Goal: Task Accomplishment & Management: Manage account settings

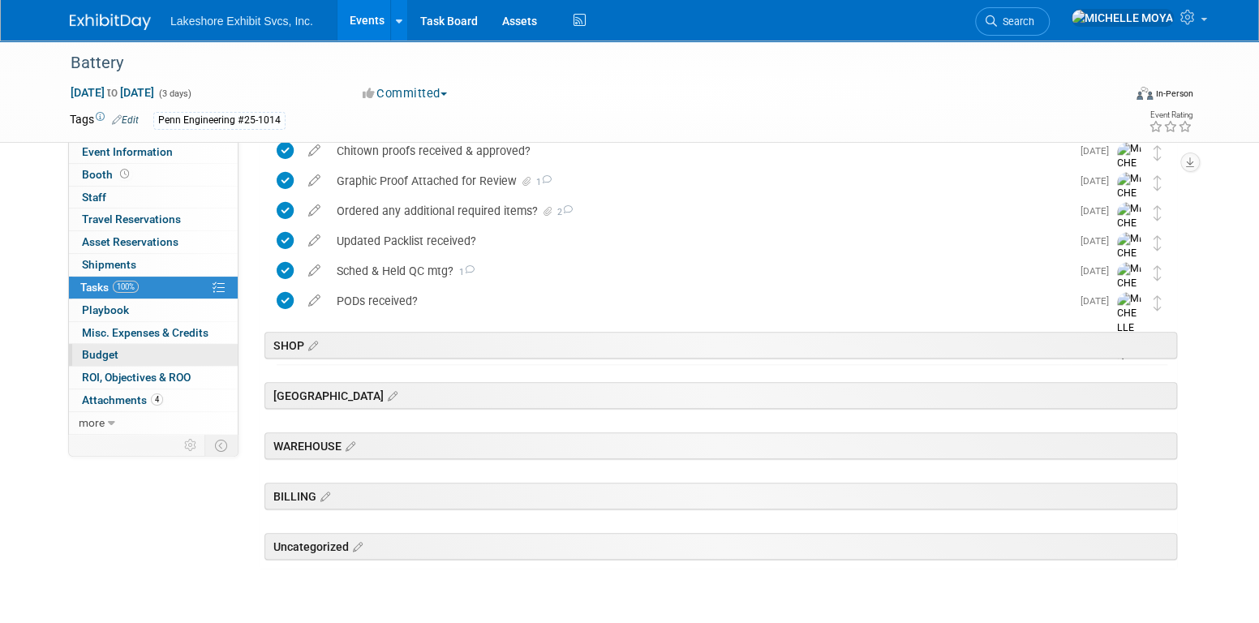
scroll to position [774, 0]
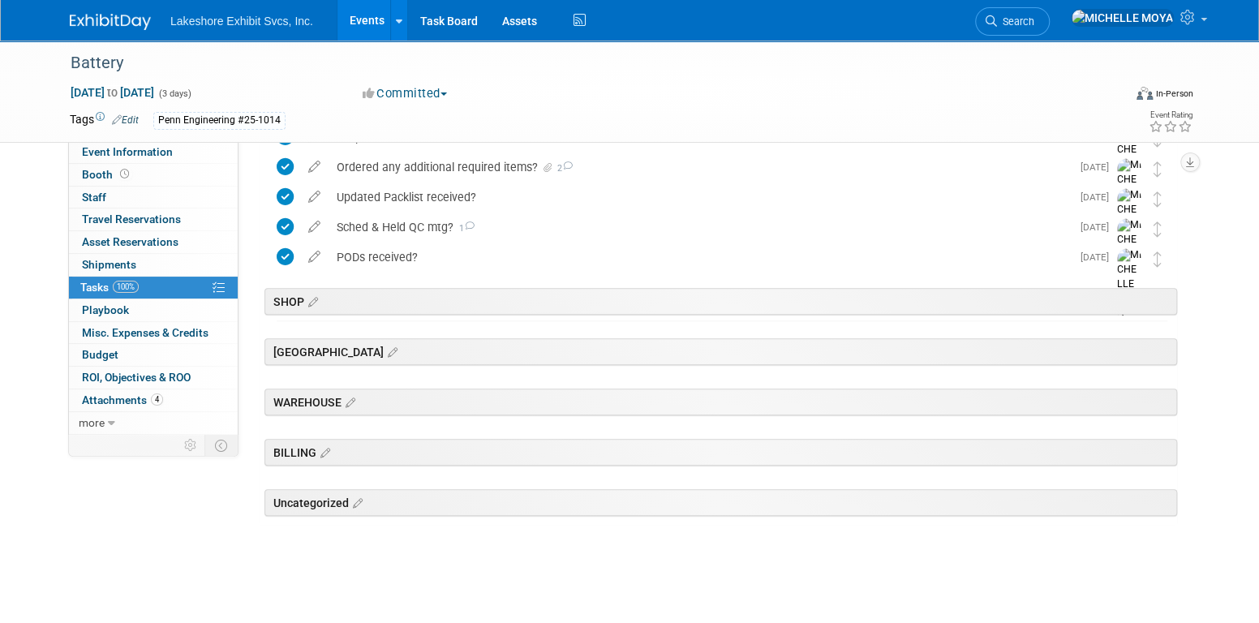
click at [360, 17] on link "Events" at bounding box center [366, 20] width 59 height 41
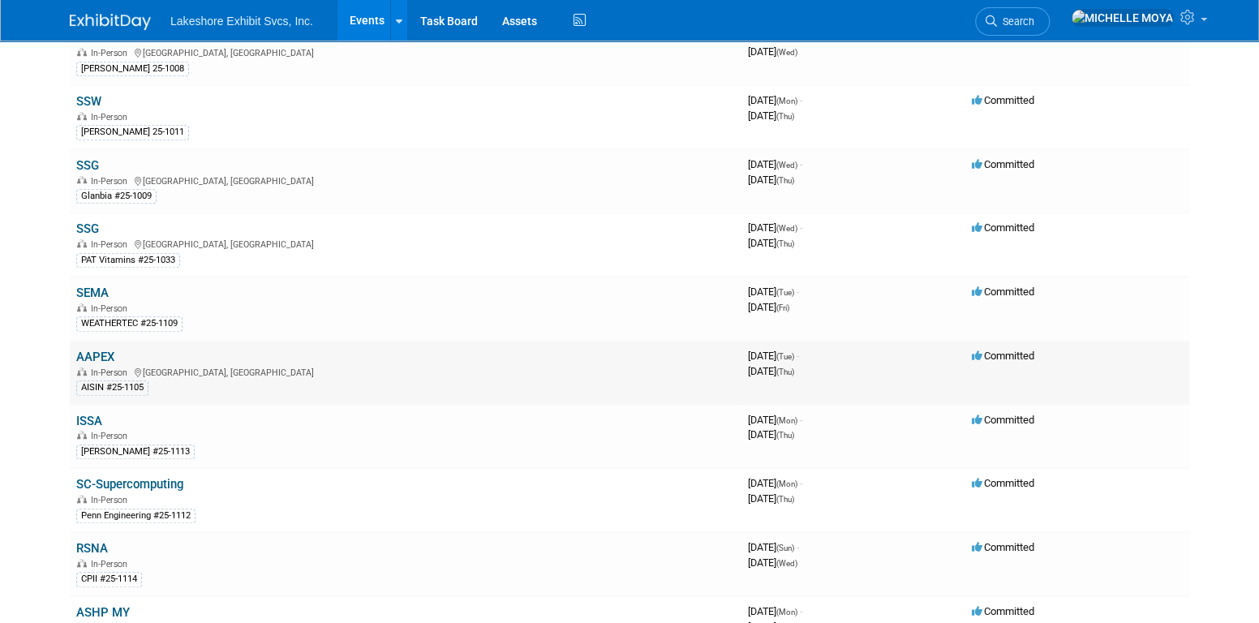
scroll to position [568, 0]
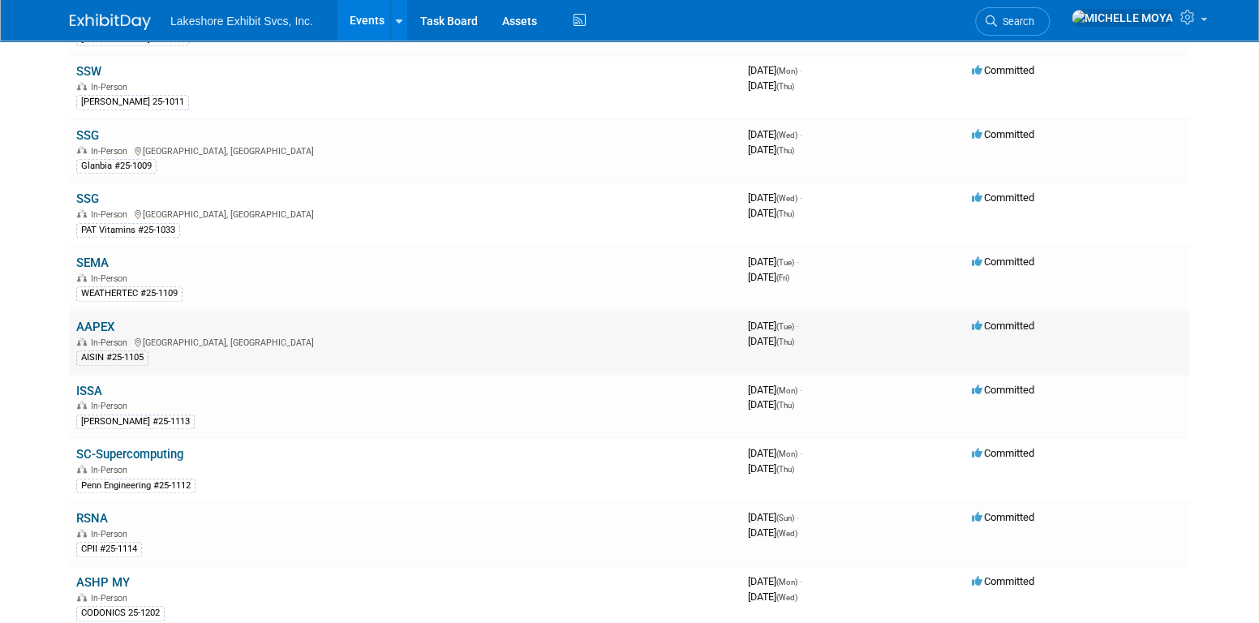
click at [109, 320] on link "AAPEX" at bounding box center [95, 327] width 38 height 15
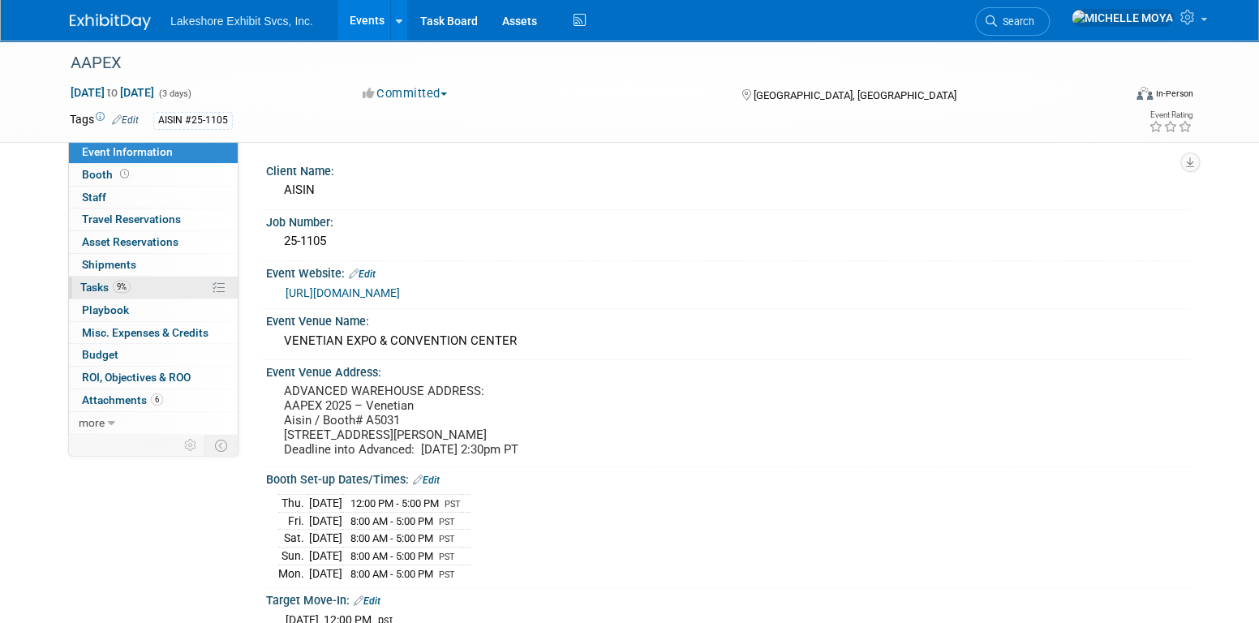
click at [167, 288] on link "9% Tasks 9%" at bounding box center [153, 288] width 169 height 22
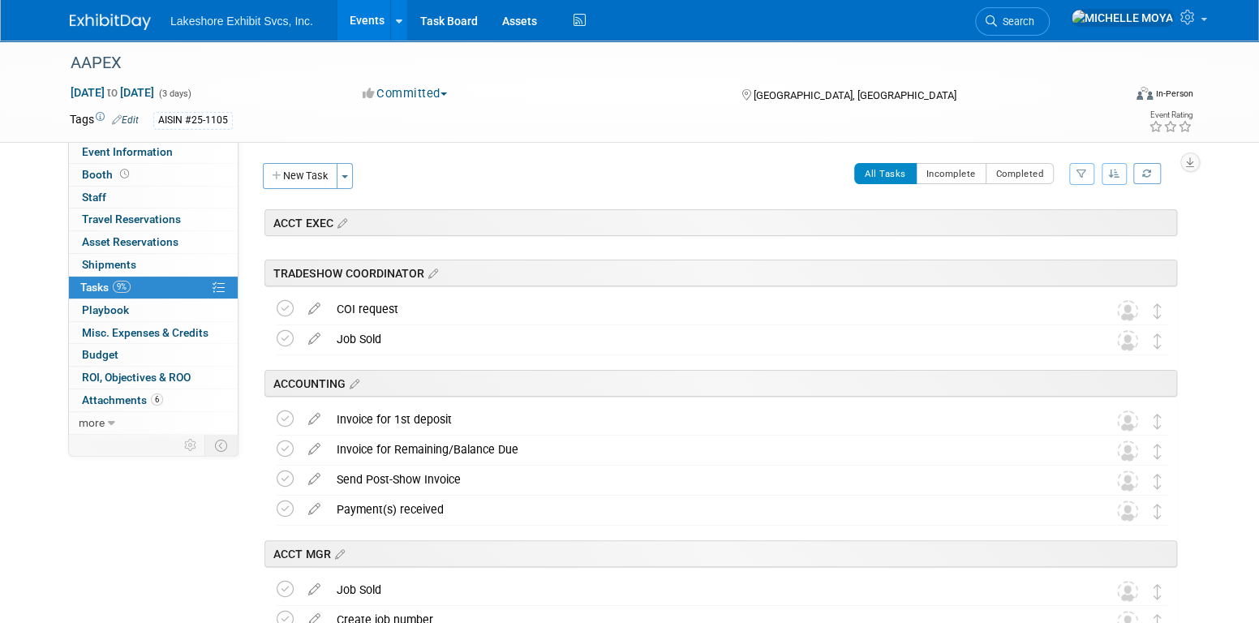
click at [1084, 170] on icon "button" at bounding box center [1081, 174] width 11 height 10
click at [1047, 227] on select "-- Select Assignee -- All unassigned tasks Assigned to me Amanda Koss Dave Desa…" at bounding box center [1014, 225] width 134 height 23
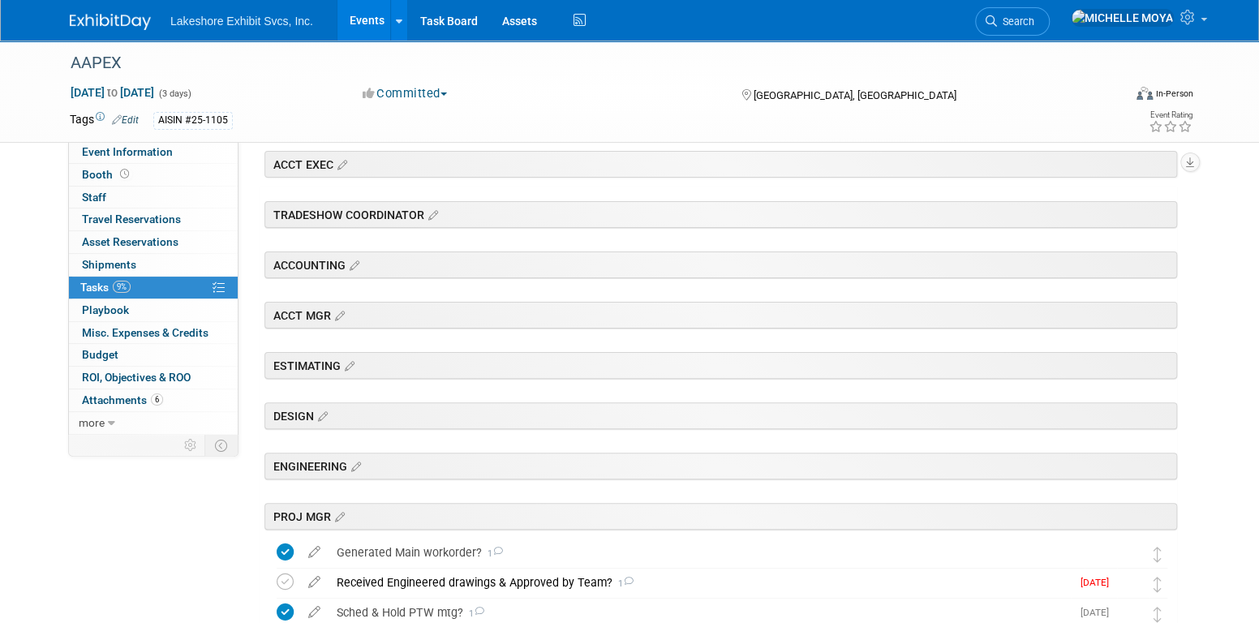
scroll to position [487, 0]
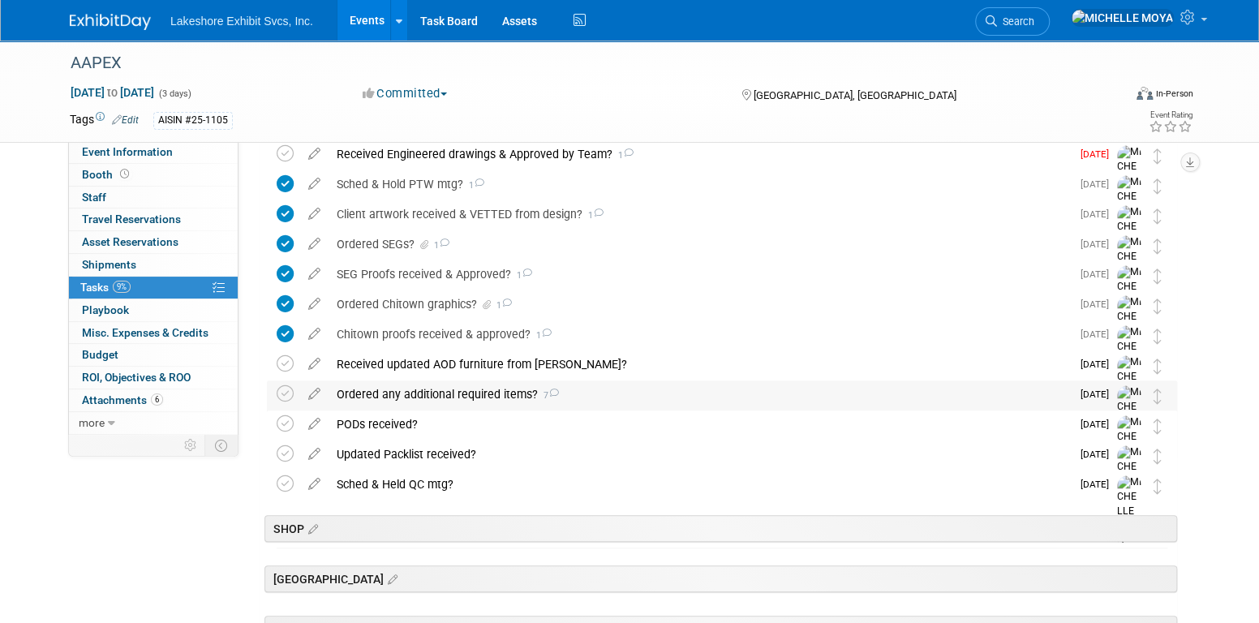
click at [502, 390] on div "Ordered any additional required items? 7" at bounding box center [699, 394] width 742 height 28
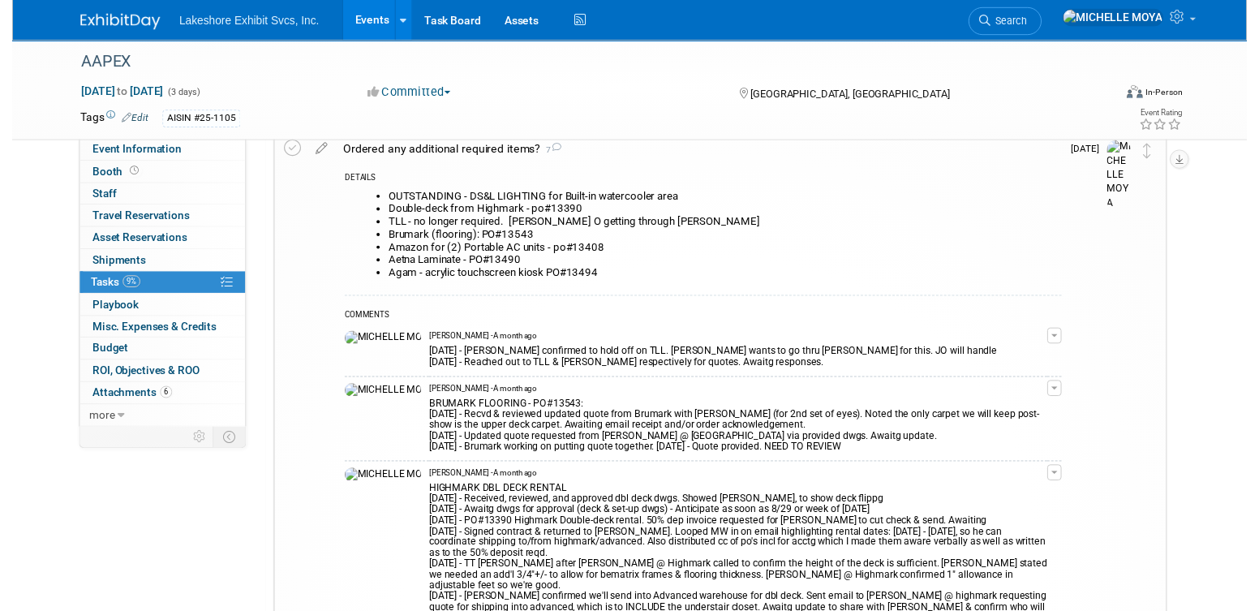
scroll to position [568, 0]
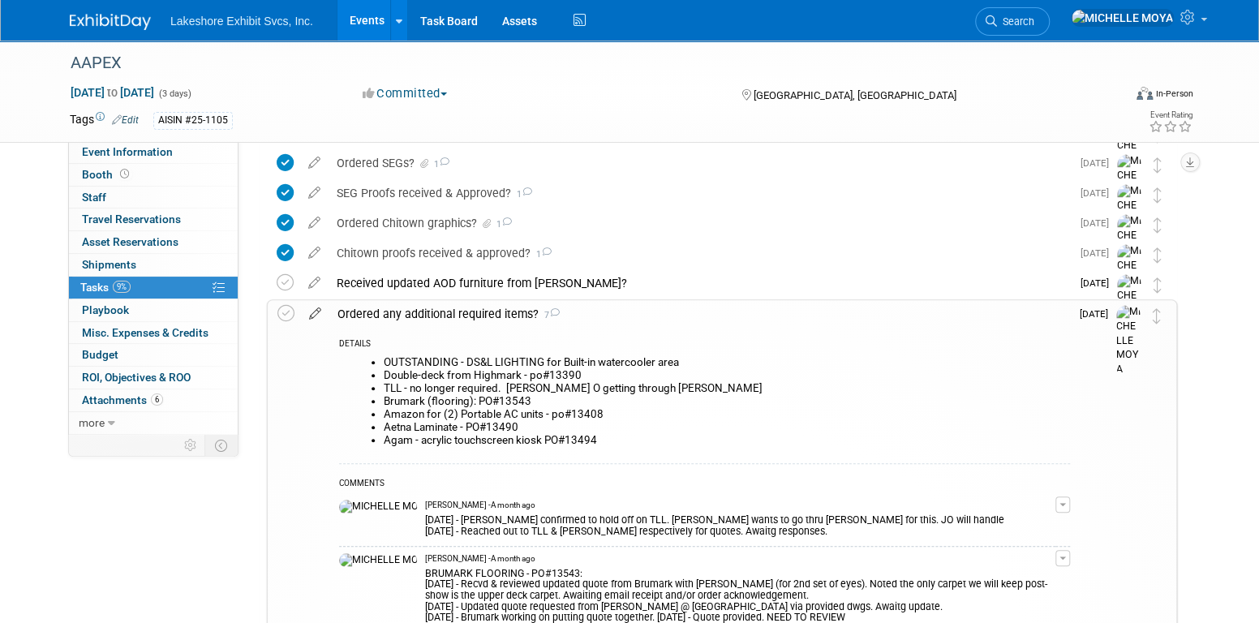
click at [317, 309] on icon at bounding box center [315, 310] width 28 height 20
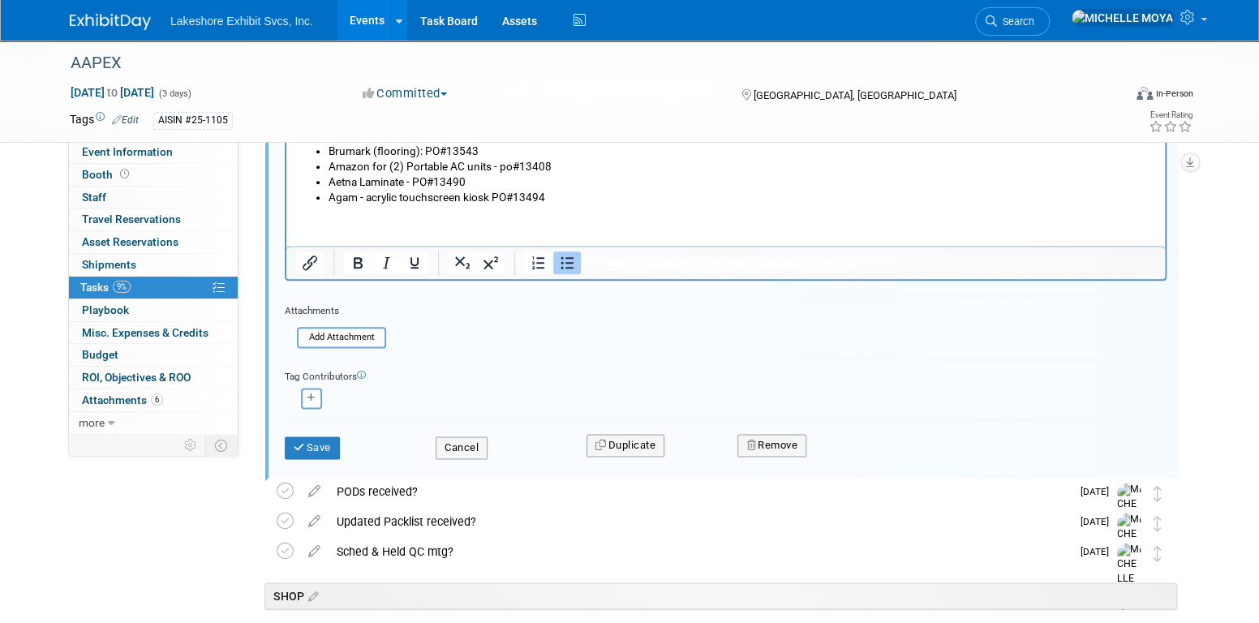
scroll to position [950, 0]
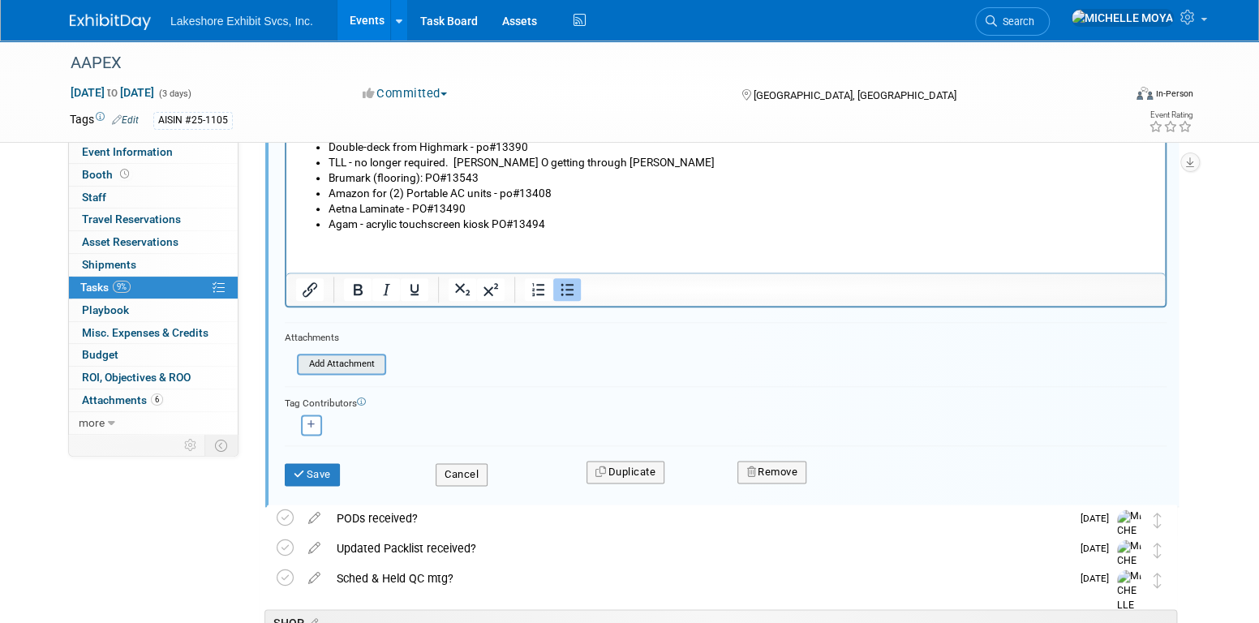
click at [375, 355] on input "file" at bounding box center [301, 364] width 165 height 18
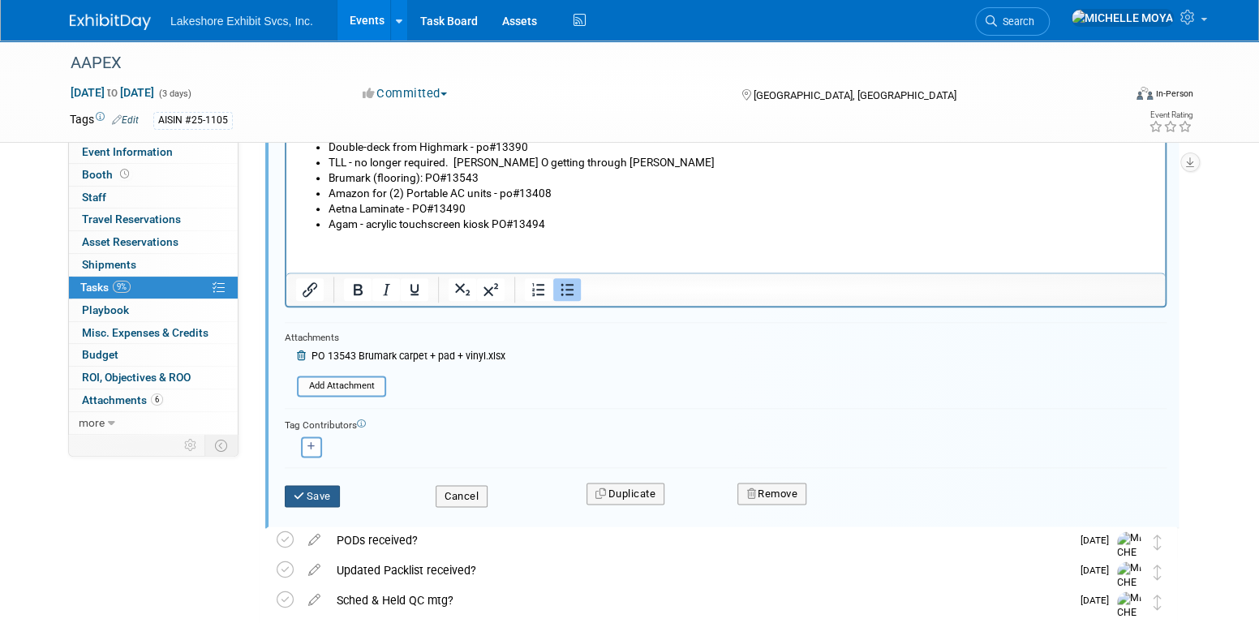
click at [312, 485] on button "Save" at bounding box center [312, 496] width 55 height 23
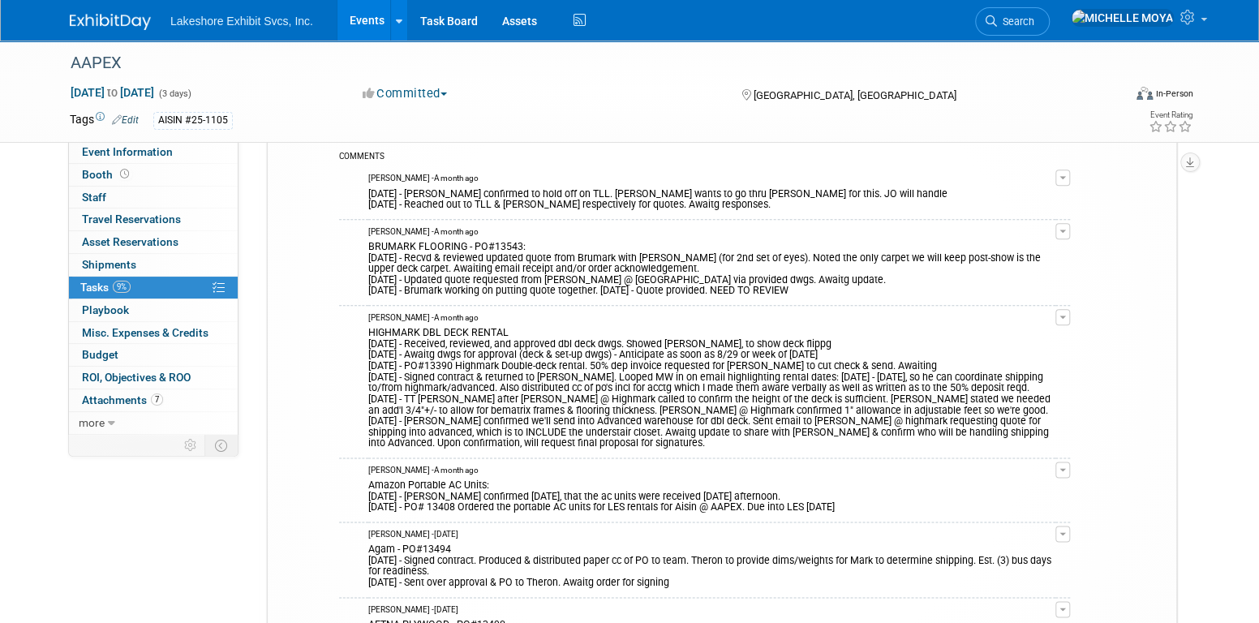
scroll to position [1031, 0]
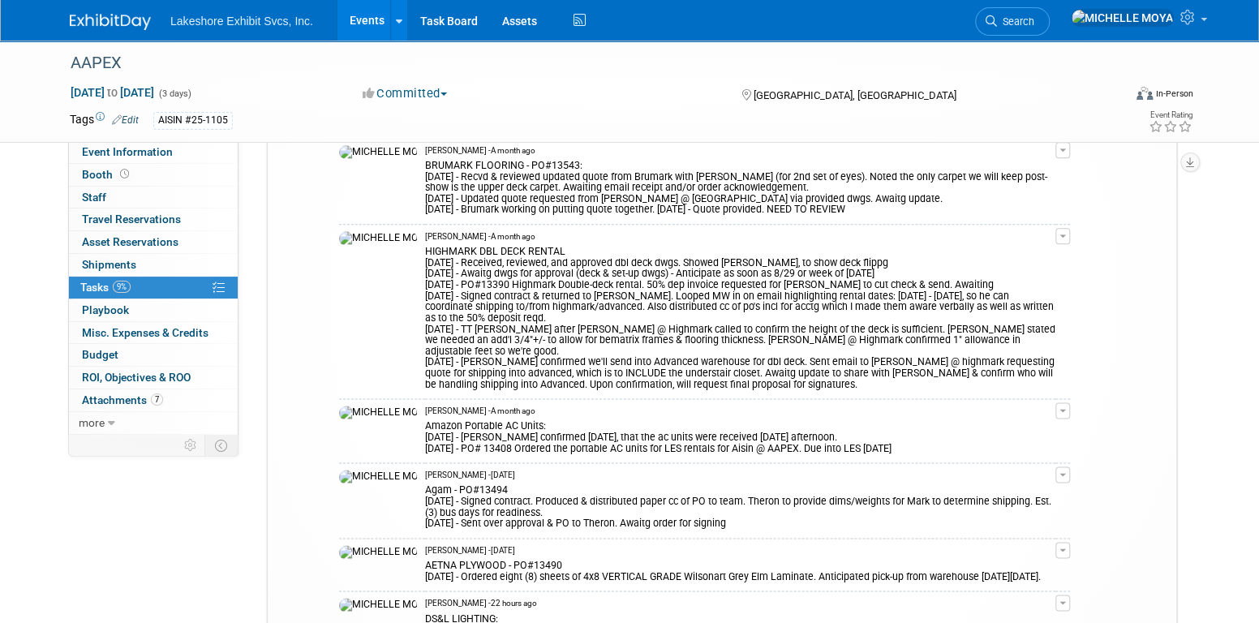
click at [1069, 152] on button "button" at bounding box center [1062, 150] width 15 height 16
click at [1048, 172] on link "Edit Comment" at bounding box center [1005, 173] width 128 height 23
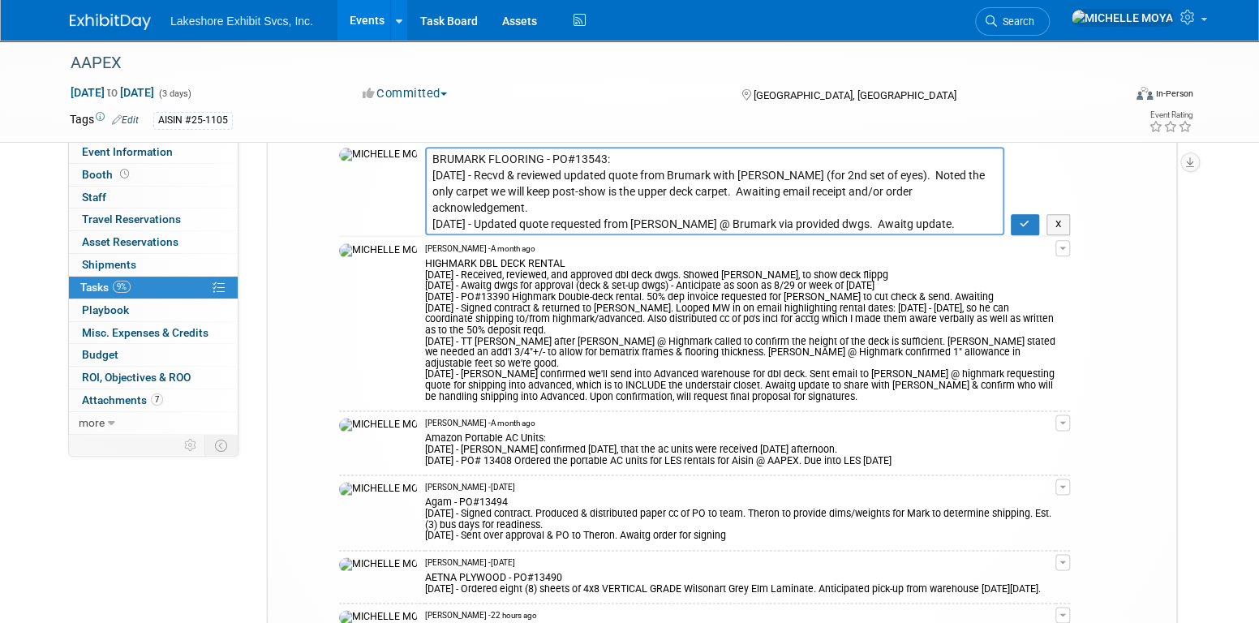
click at [425, 172] on textarea "BRUMARK FLOORING - PO#13543: 10.01.25 - Recvd & reviewed updated quote from Bru…" at bounding box center [714, 191] width 579 height 88
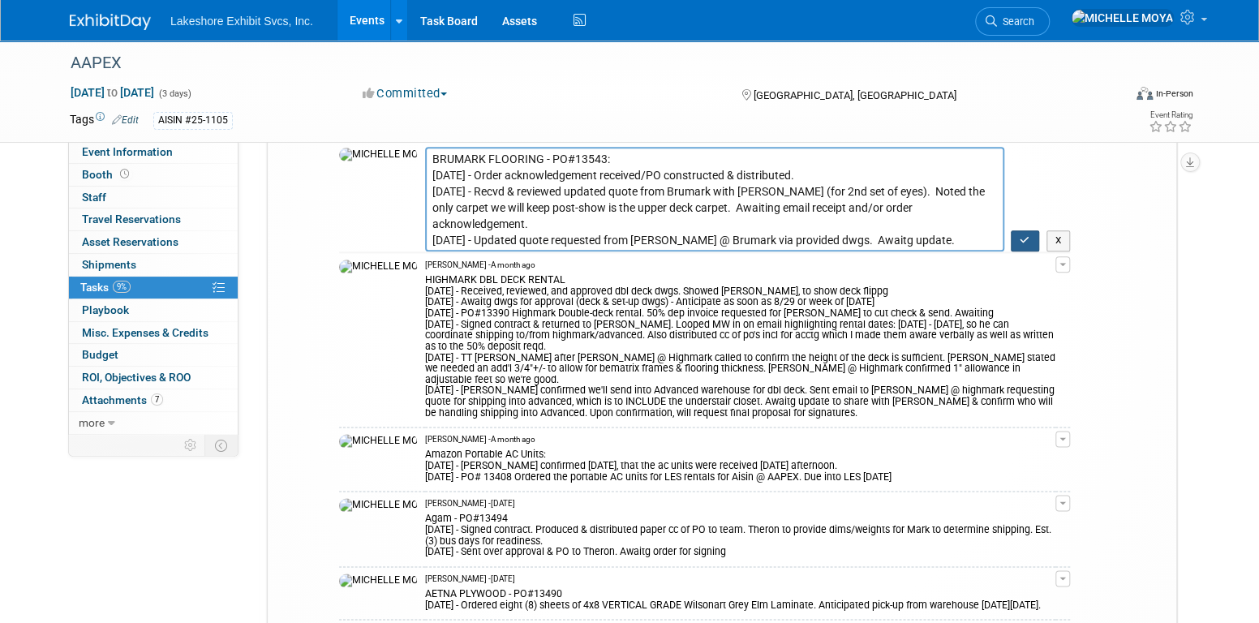
type textarea "BRUMARK FLOORING - PO#13543: 10.03.25 - Order acknowledgement received/PO const…"
click at [1024, 238] on button "button" at bounding box center [1025, 240] width 28 height 21
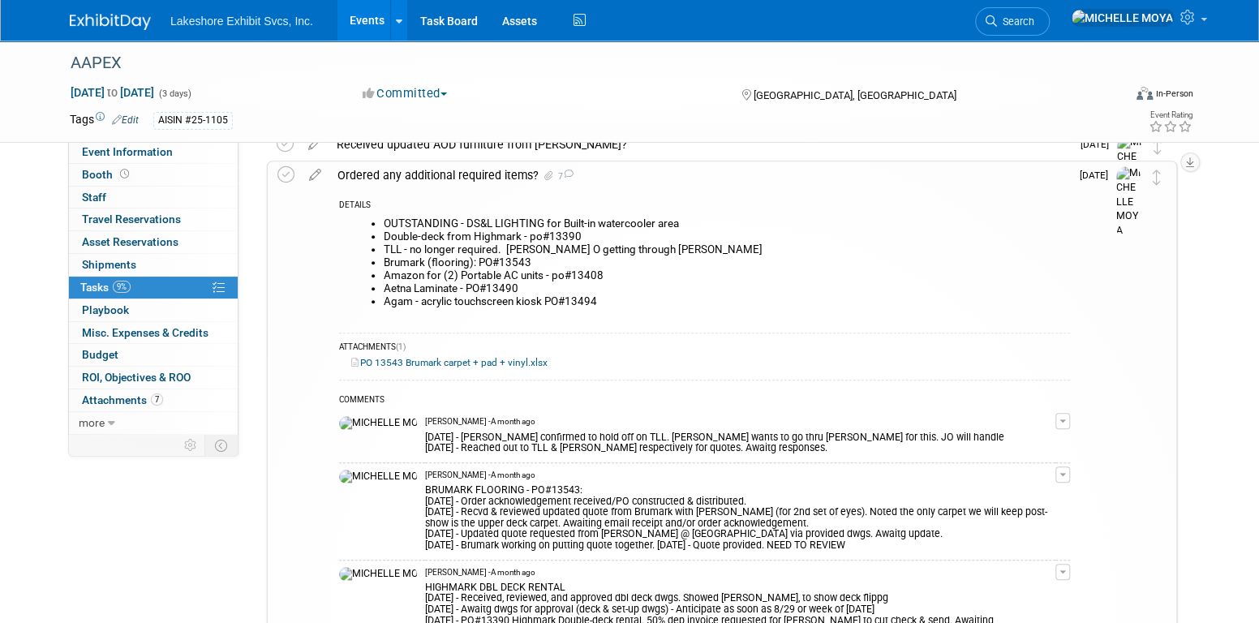
scroll to position [625, 0]
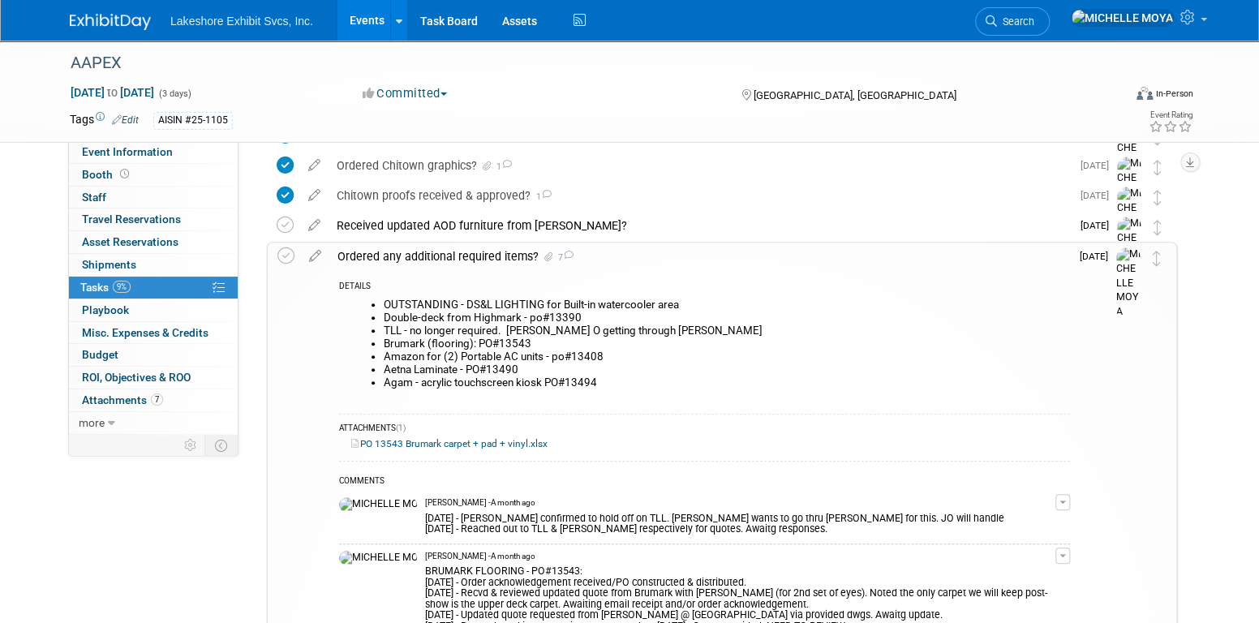
click at [429, 252] on div "Ordered any additional required items? 7" at bounding box center [699, 257] width 740 height 28
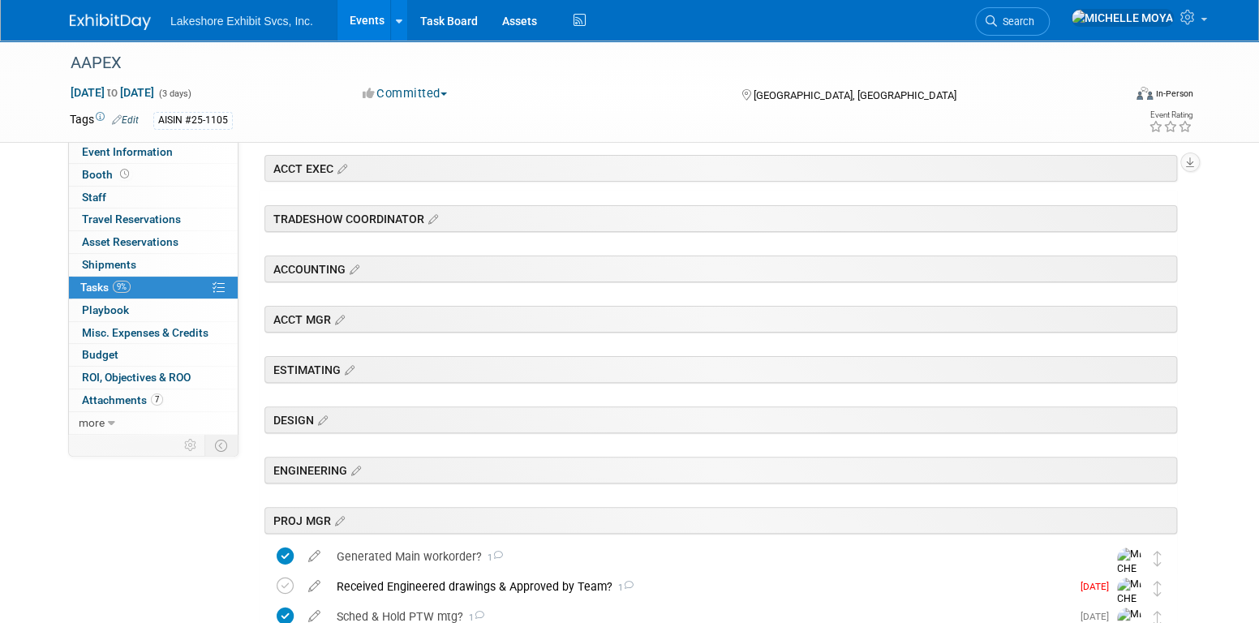
scroll to position [0, 0]
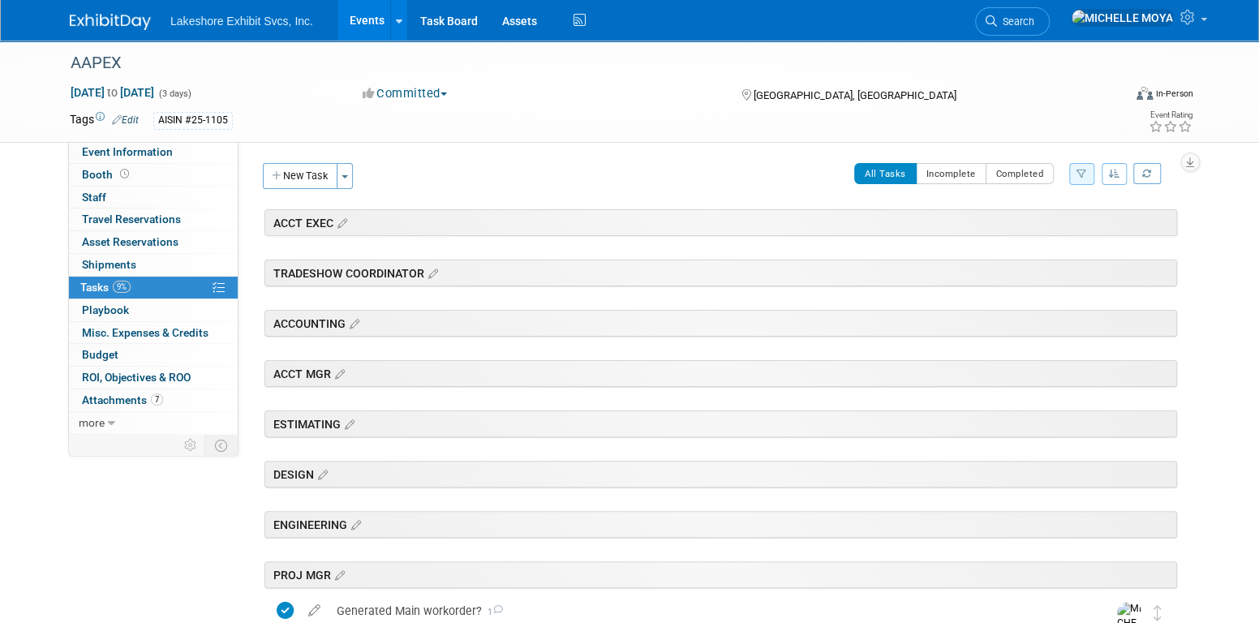
click at [379, 28] on link "Events" at bounding box center [366, 20] width 59 height 41
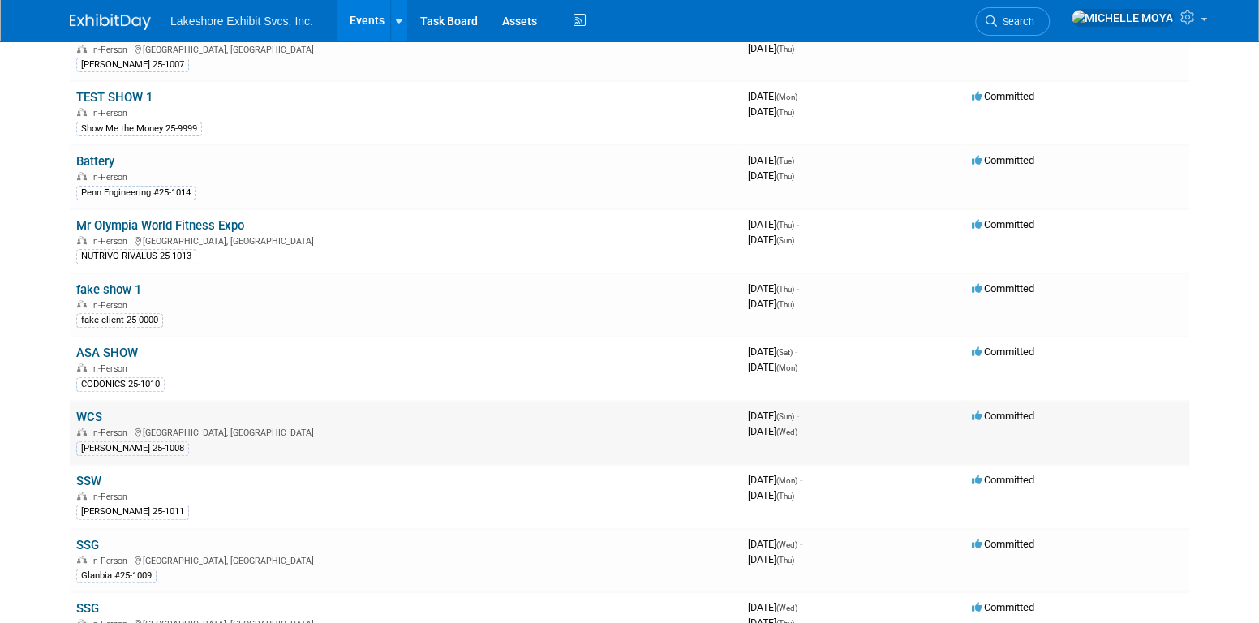
scroll to position [162, 0]
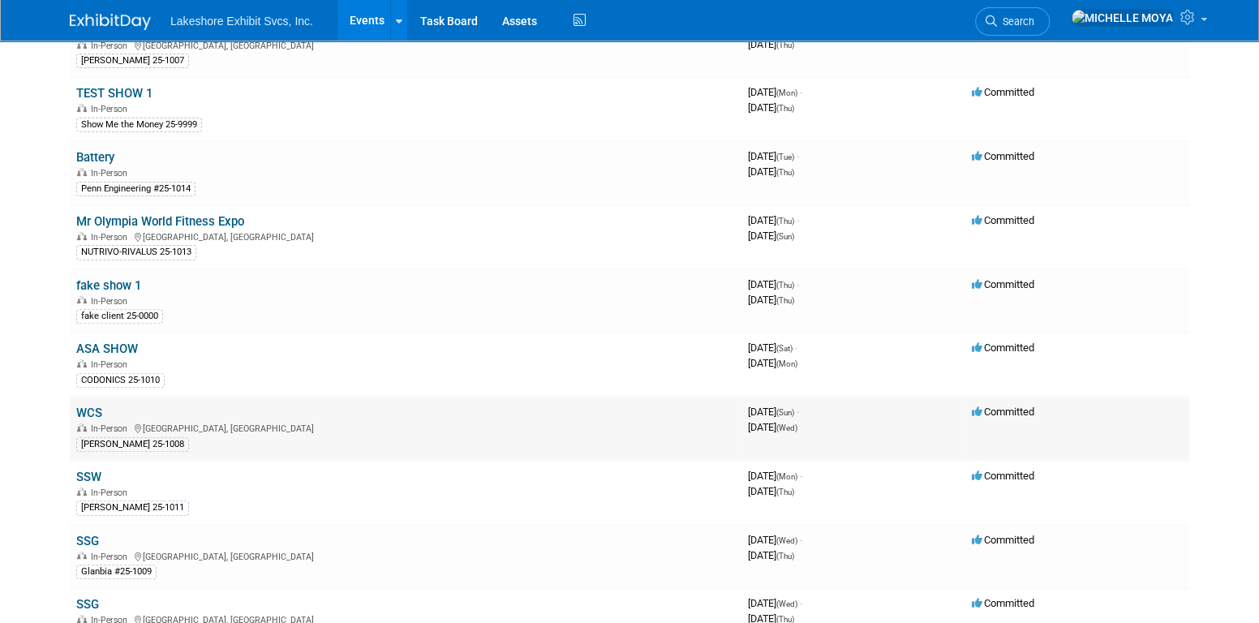
click at [92, 406] on link "WCS" at bounding box center [89, 413] width 26 height 15
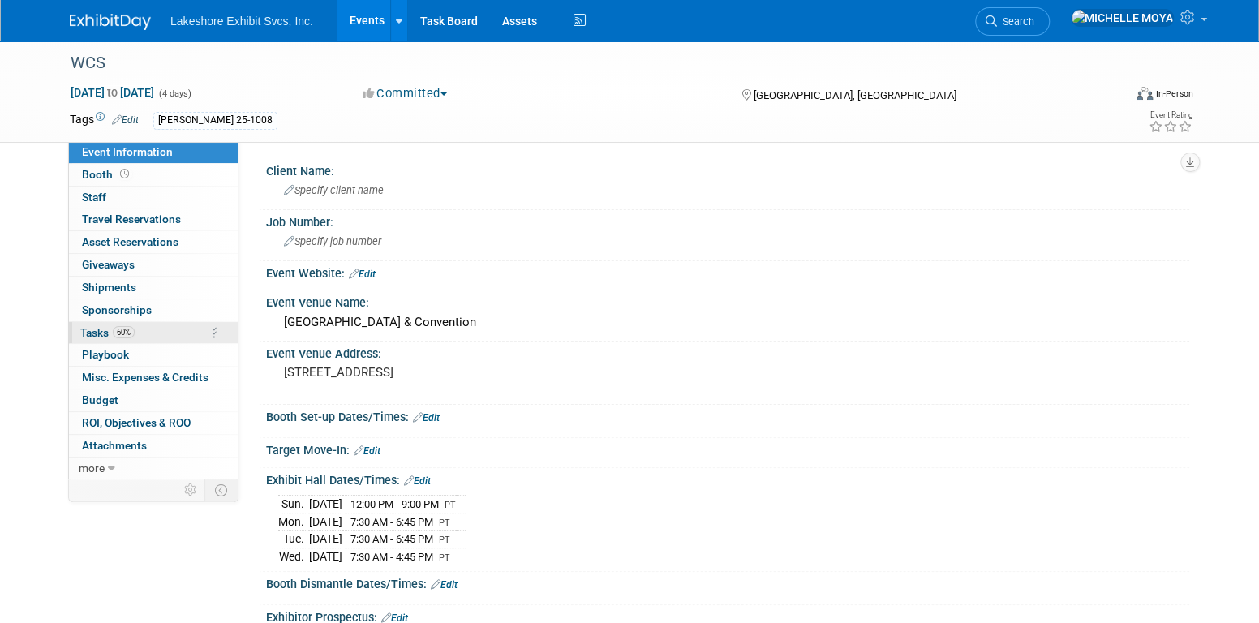
click at [156, 327] on link "60% Tasks 60%" at bounding box center [153, 333] width 169 height 22
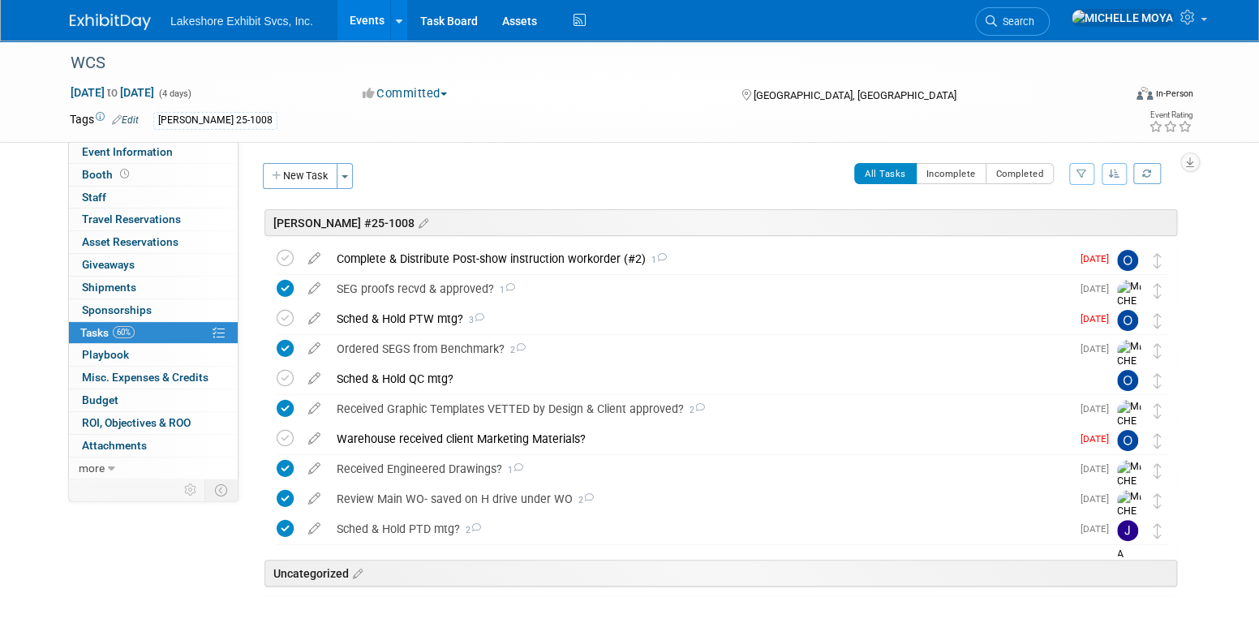
click at [1086, 180] on button "button" at bounding box center [1081, 174] width 25 height 22
click at [1032, 223] on select "-- Select Assignee -- All unassigned tasks Assigned to me Amanda Koss Dave Desa…" at bounding box center [1014, 225] width 134 height 23
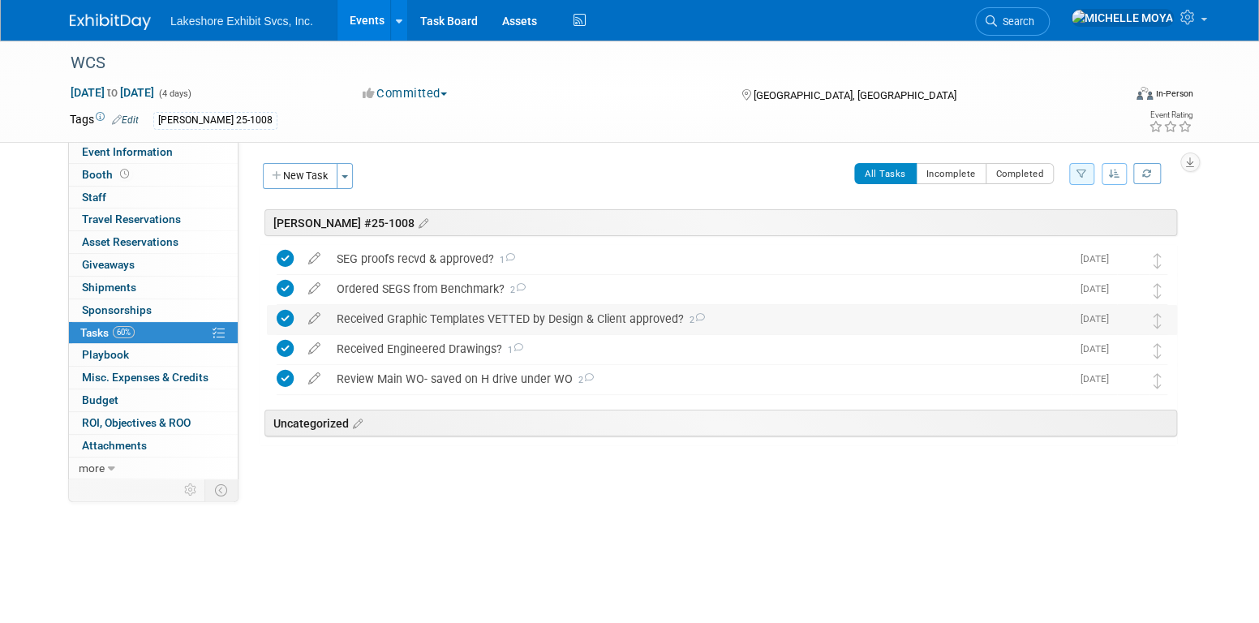
click at [473, 315] on div "Received Graphic Templates VETTED by Design & Client approved? 2" at bounding box center [699, 319] width 742 height 28
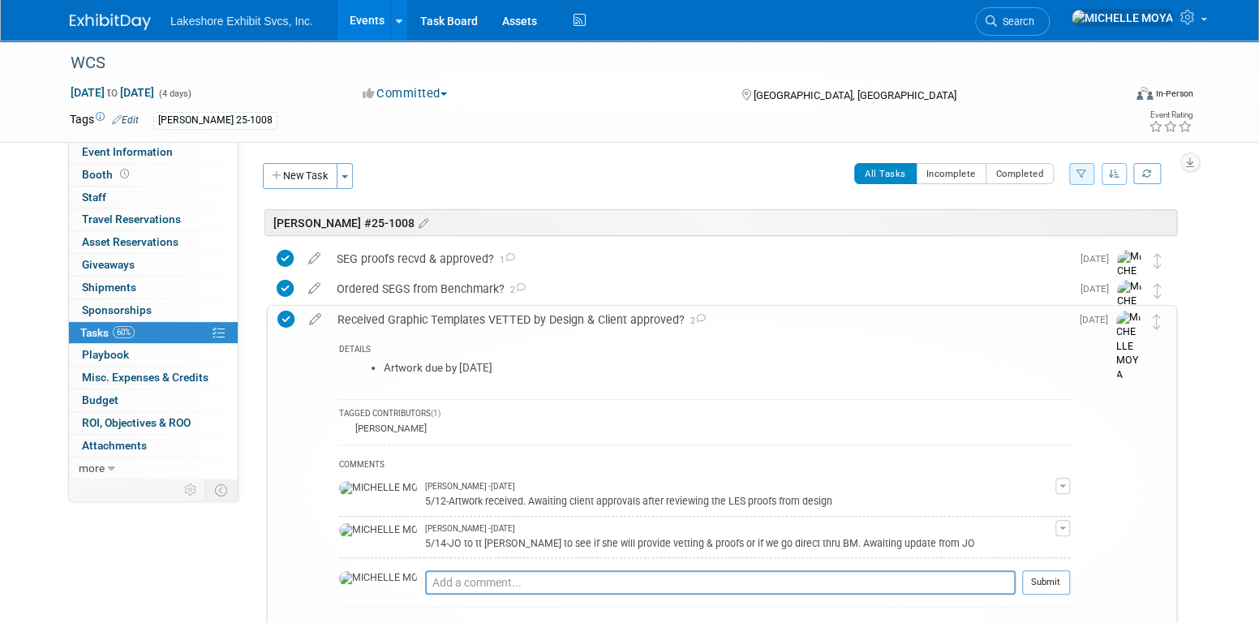
click at [473, 315] on div "Received Graphic Templates VETTED by Design & Client approved? 2" at bounding box center [699, 320] width 740 height 28
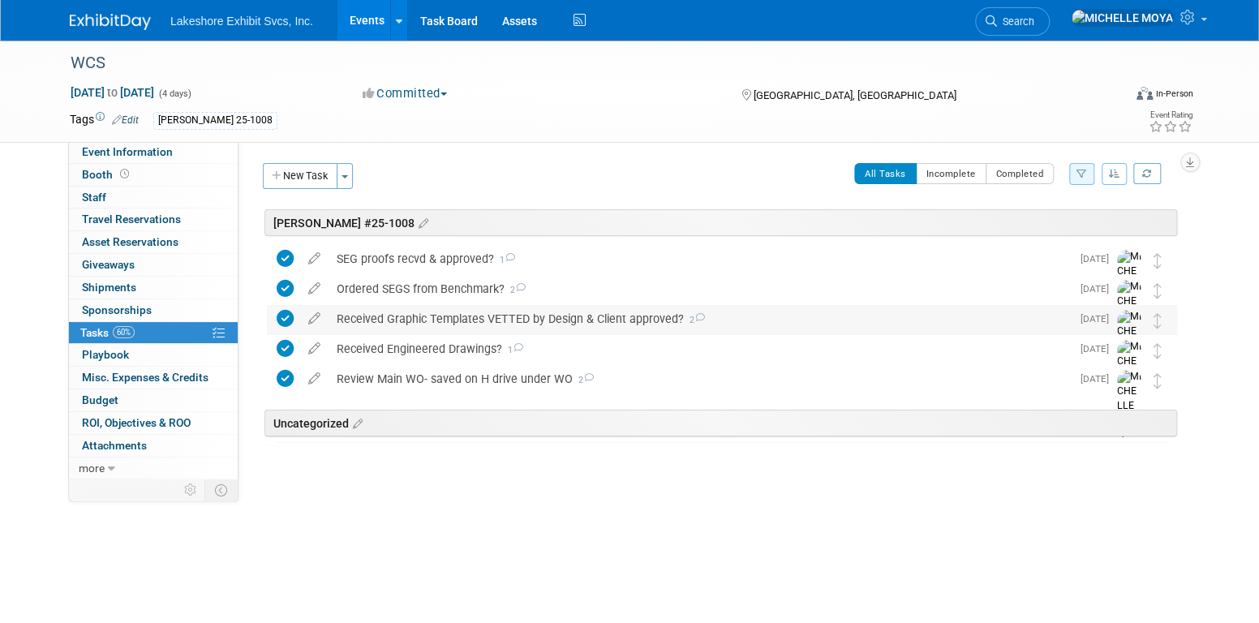
click at [615, 322] on div "Received Graphic Templates VETTED by Design & Client approved? 2" at bounding box center [699, 319] width 742 height 28
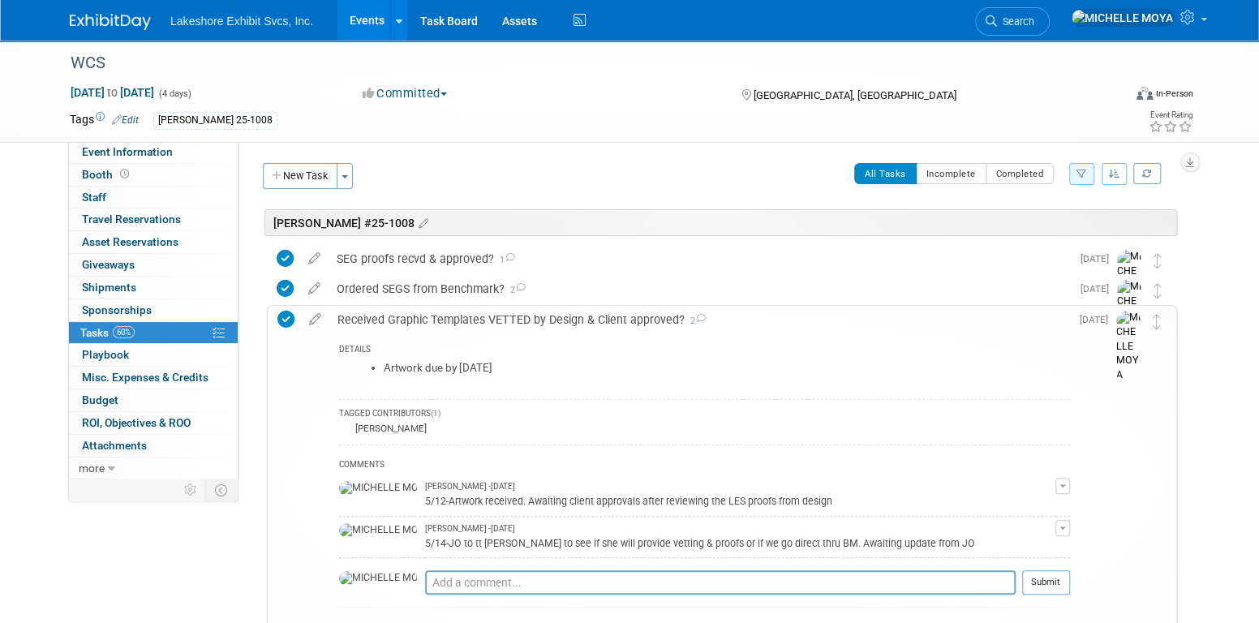
click at [615, 322] on div "Received Graphic Templates VETTED by Design & Client approved? 2" at bounding box center [699, 320] width 740 height 28
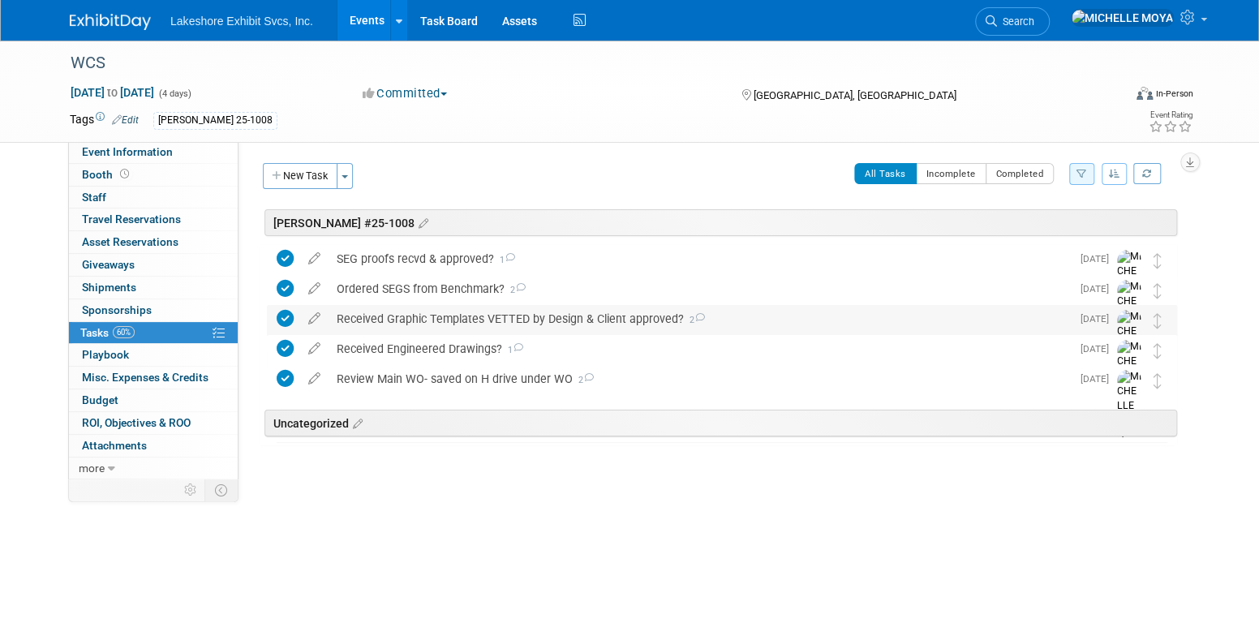
click at [615, 322] on div "Received Graphic Templates VETTED by Design & Client approved? 2" at bounding box center [699, 319] width 742 height 28
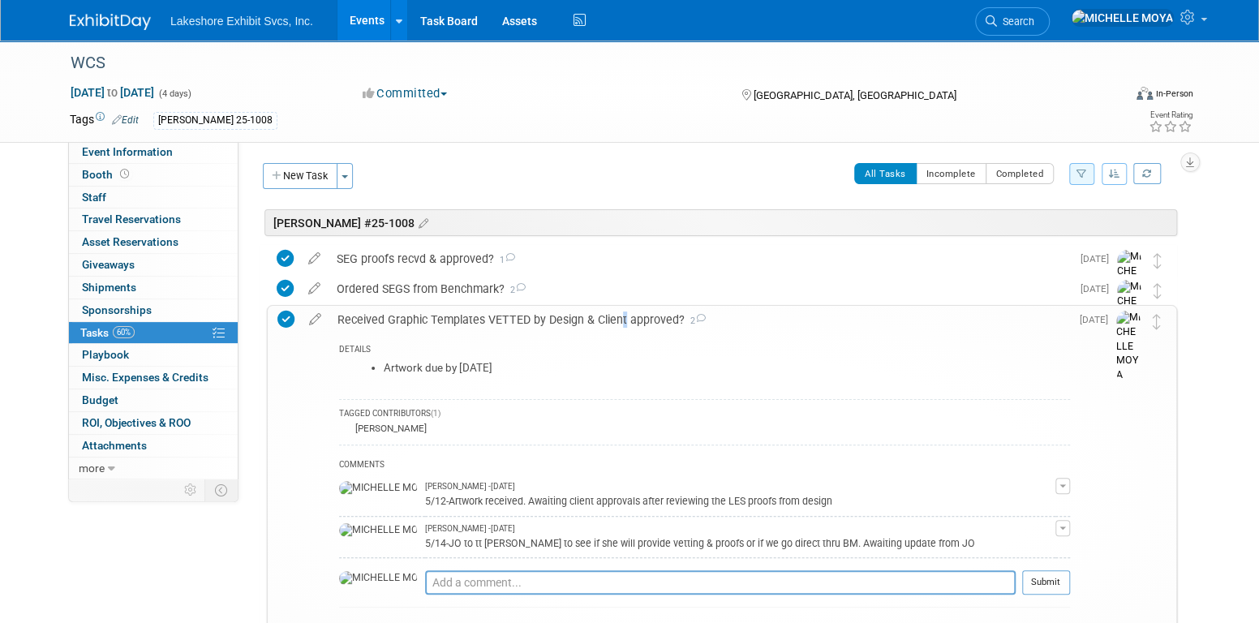
click at [616, 322] on div "Received Graphic Templates VETTED by Design & Client approved? 2" at bounding box center [699, 320] width 740 height 28
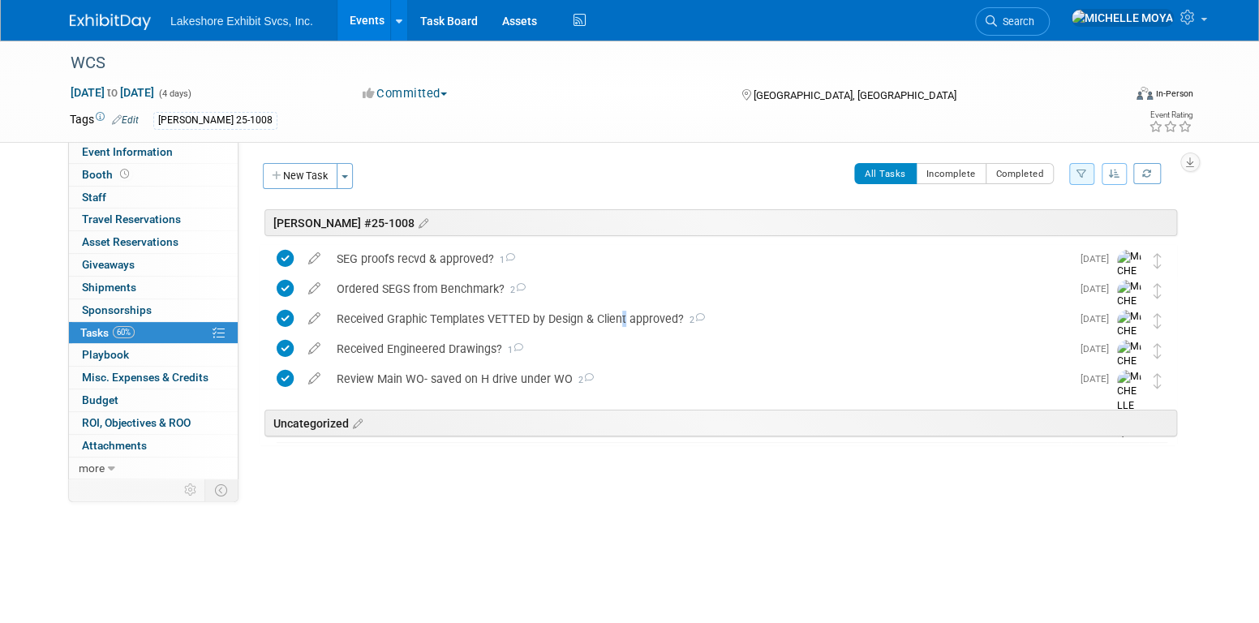
click at [368, 18] on link "Events" at bounding box center [366, 20] width 59 height 41
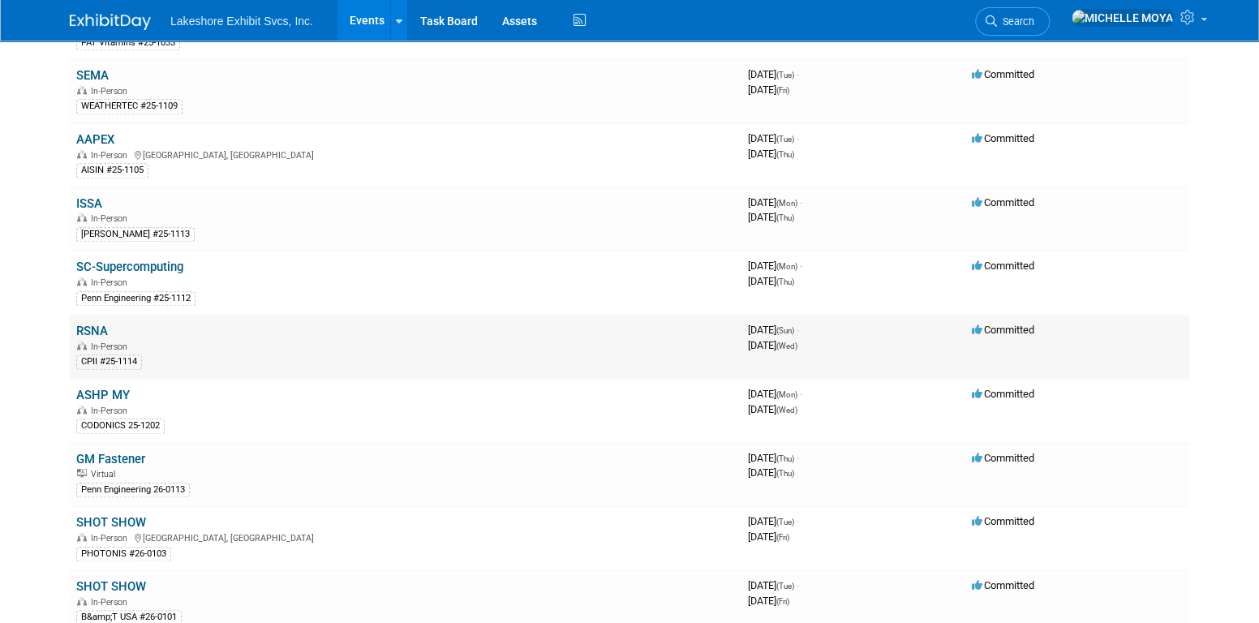
scroll to position [730, 0]
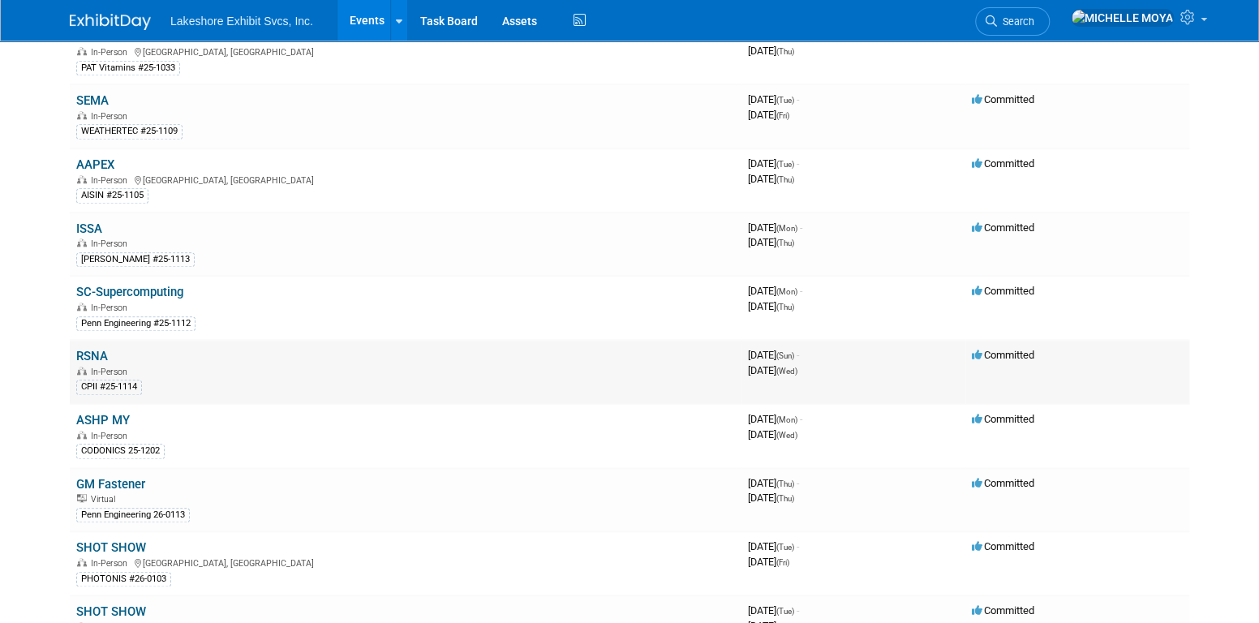
click at [90, 349] on link "RSNA" at bounding box center [92, 356] width 32 height 15
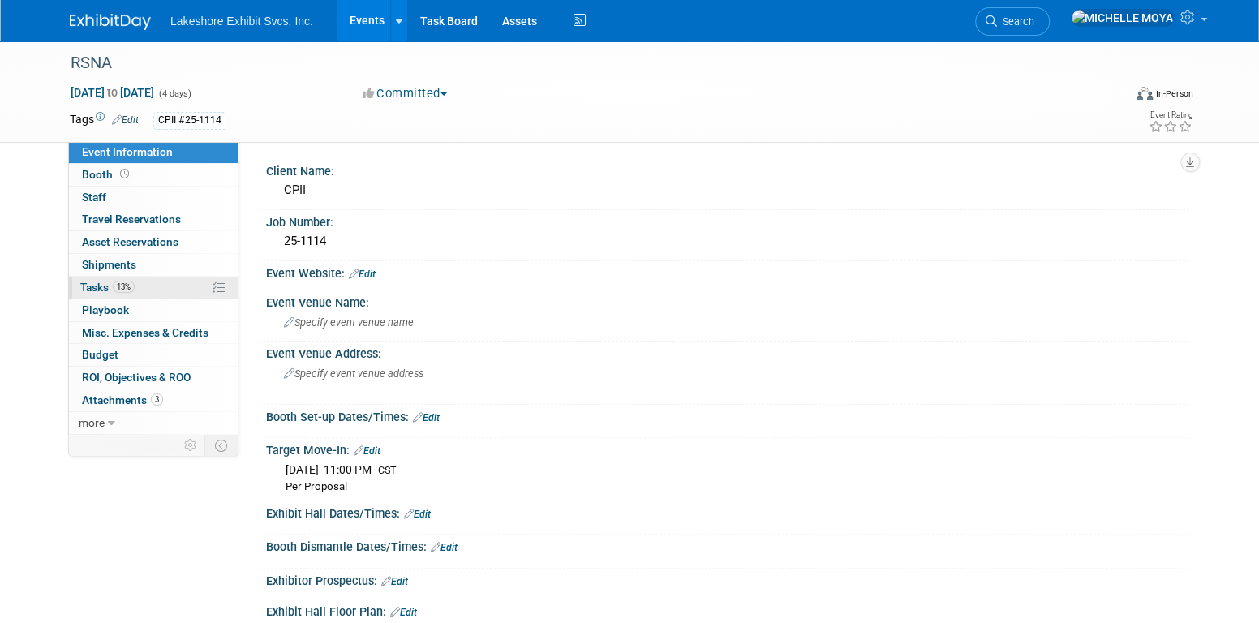
click at [159, 277] on link "13% Tasks 13%" at bounding box center [153, 288] width 169 height 22
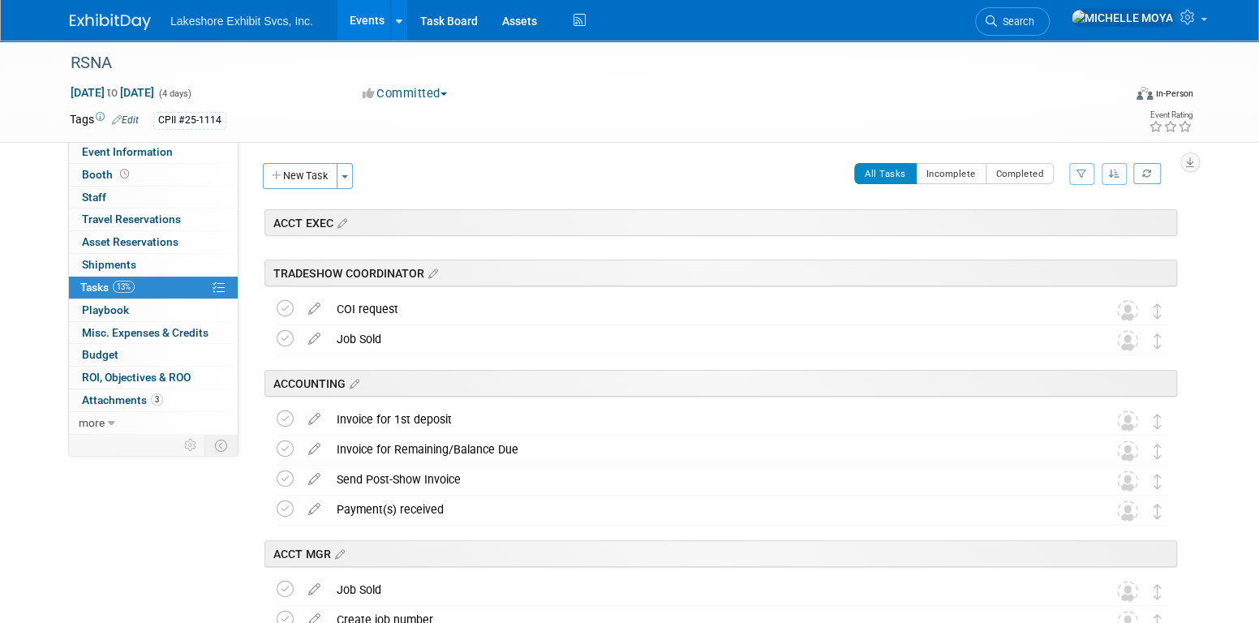
click at [1080, 165] on div "Client Name: CPII Job Number: 25-1114 Event Website: Edit Event Venue Name: Spe…" at bounding box center [713, 286] width 951 height 291
click at [1080, 171] on icon "button" at bounding box center [1081, 174] width 11 height 10
click at [1032, 225] on select "-- Select Assignee -- All unassigned tasks Assigned to me Amanda Koss Dave Desa…" at bounding box center [1014, 225] width 134 height 23
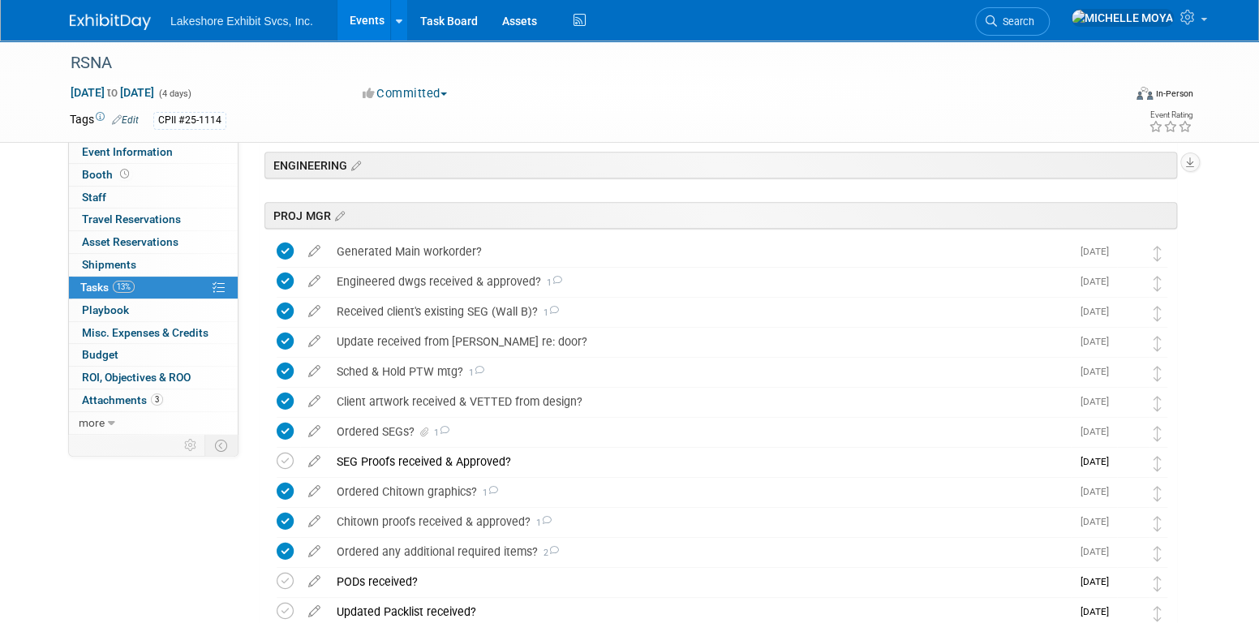
scroll to position [487, 0]
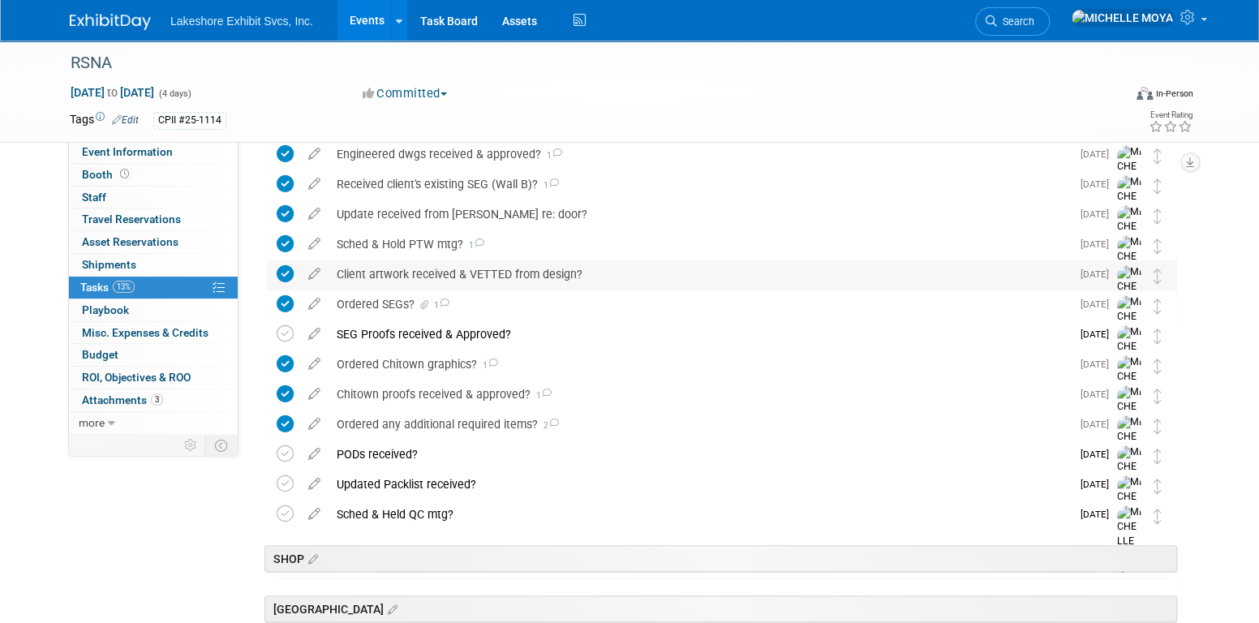
click at [436, 275] on div "Client artwork received & VETTED from design?" at bounding box center [699, 274] width 742 height 28
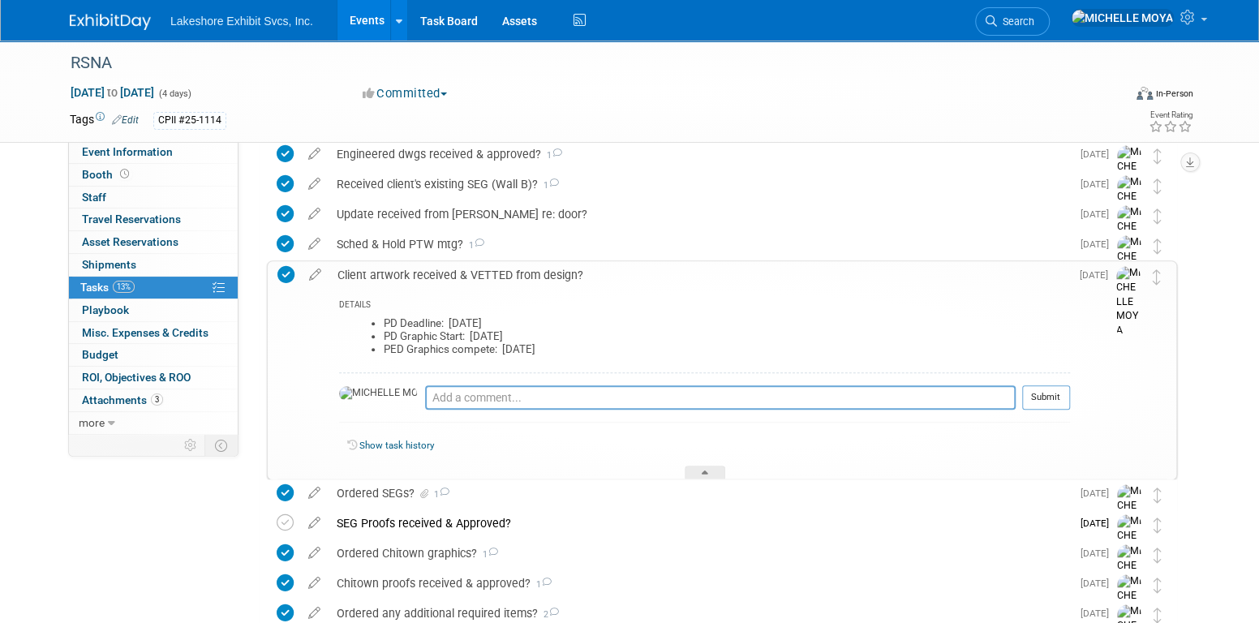
click at [436, 275] on div "Client artwork received & VETTED from design?" at bounding box center [699, 275] width 740 height 28
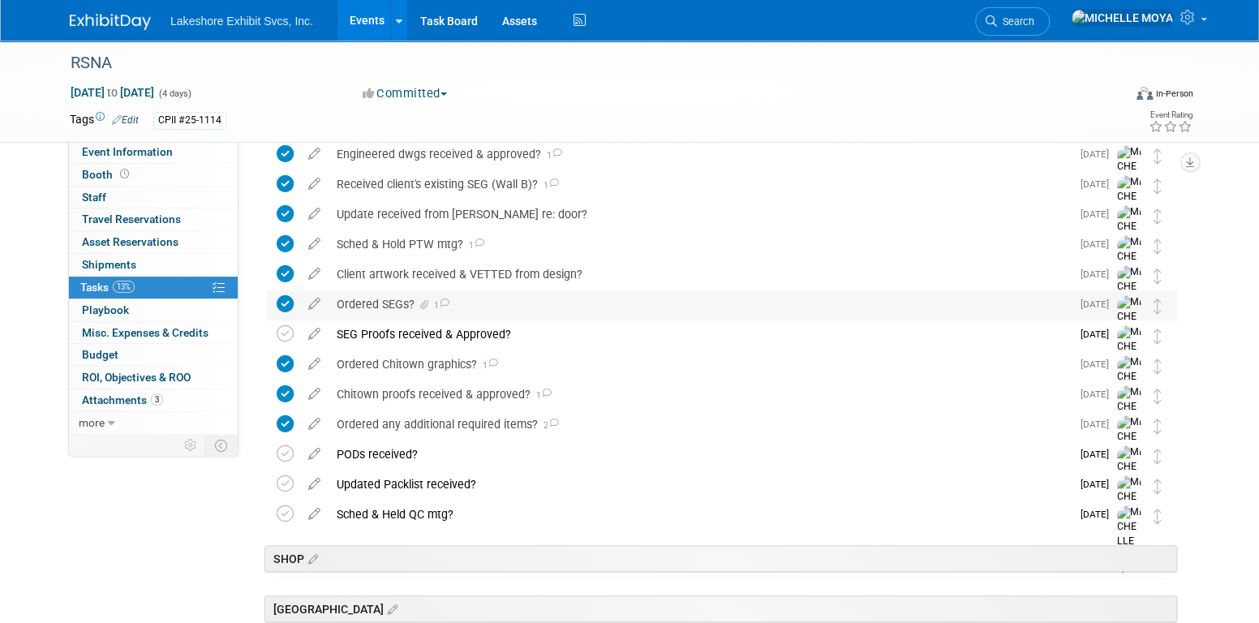
click at [405, 310] on div "Ordered SEGs? 1" at bounding box center [699, 304] width 742 height 28
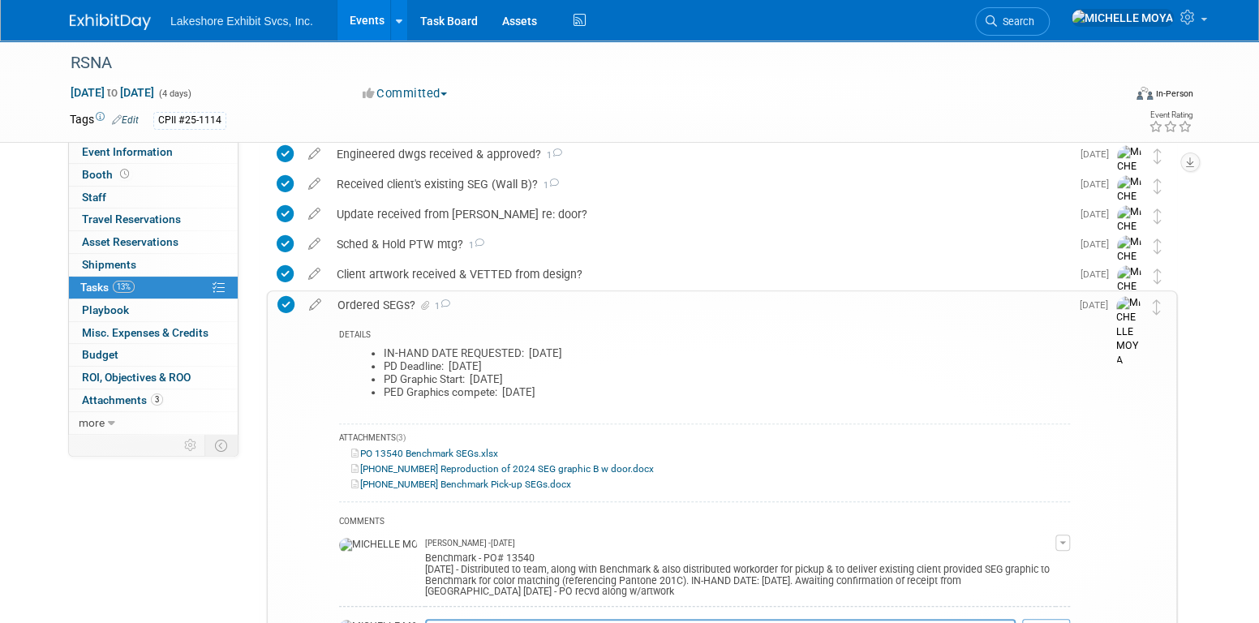
click at [405, 310] on div "Ordered SEGs? 1" at bounding box center [699, 305] width 740 height 28
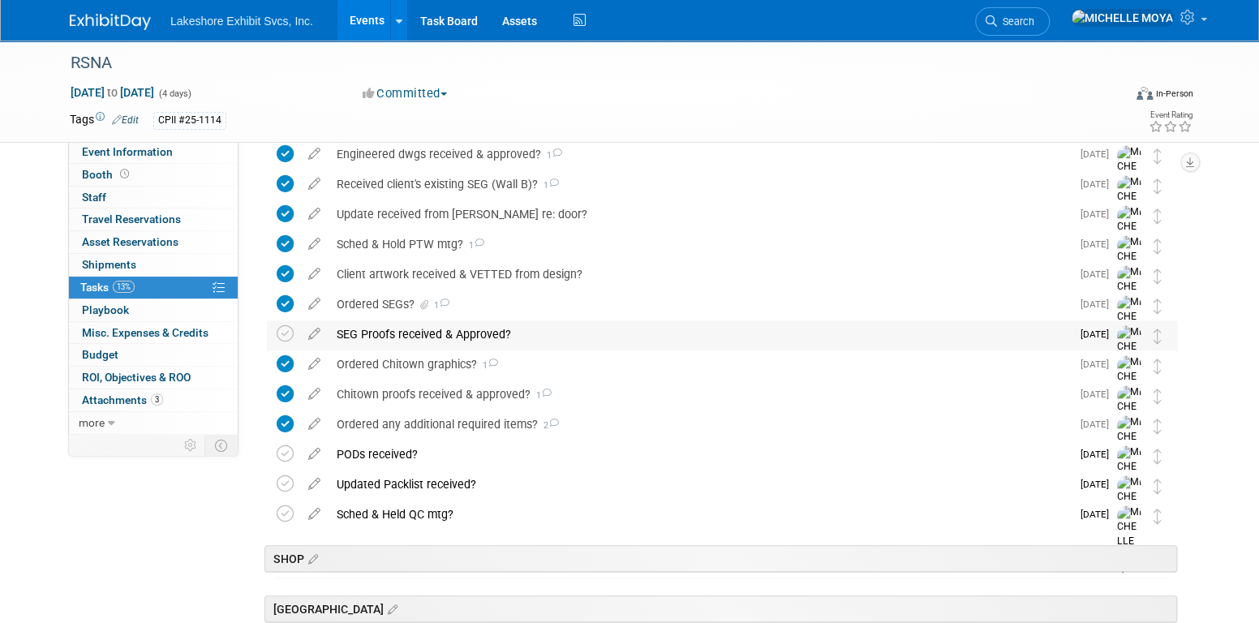
click at [413, 328] on div "SEG Proofs received & Approved?" at bounding box center [699, 334] width 742 height 28
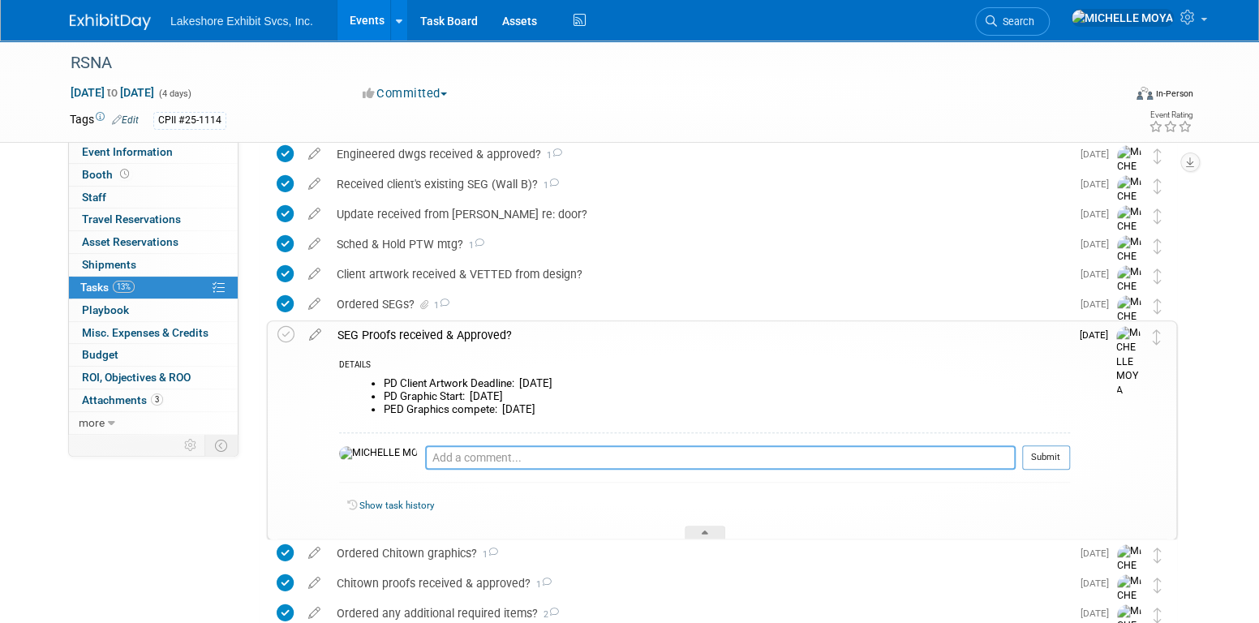
click at [466, 454] on textarea at bounding box center [720, 457] width 590 height 24
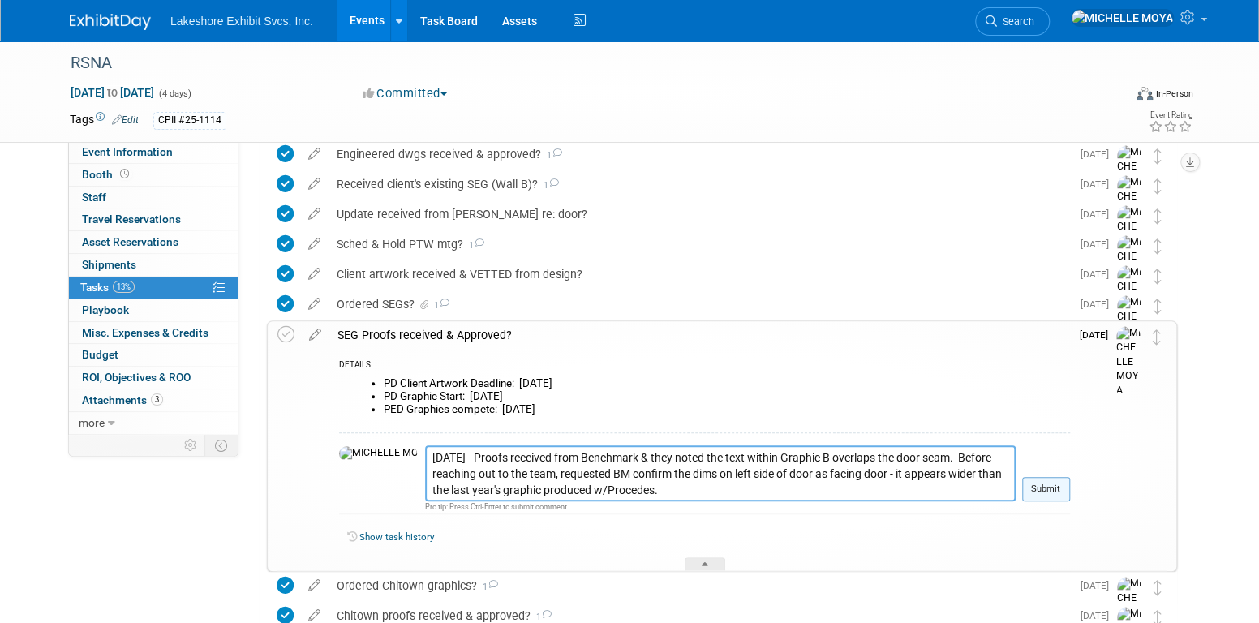
type textarea "10.03.25 - Proofs received from Benchmark & they noted the text within Graphic …"
click at [1041, 482] on button "Submit" at bounding box center [1046, 489] width 48 height 24
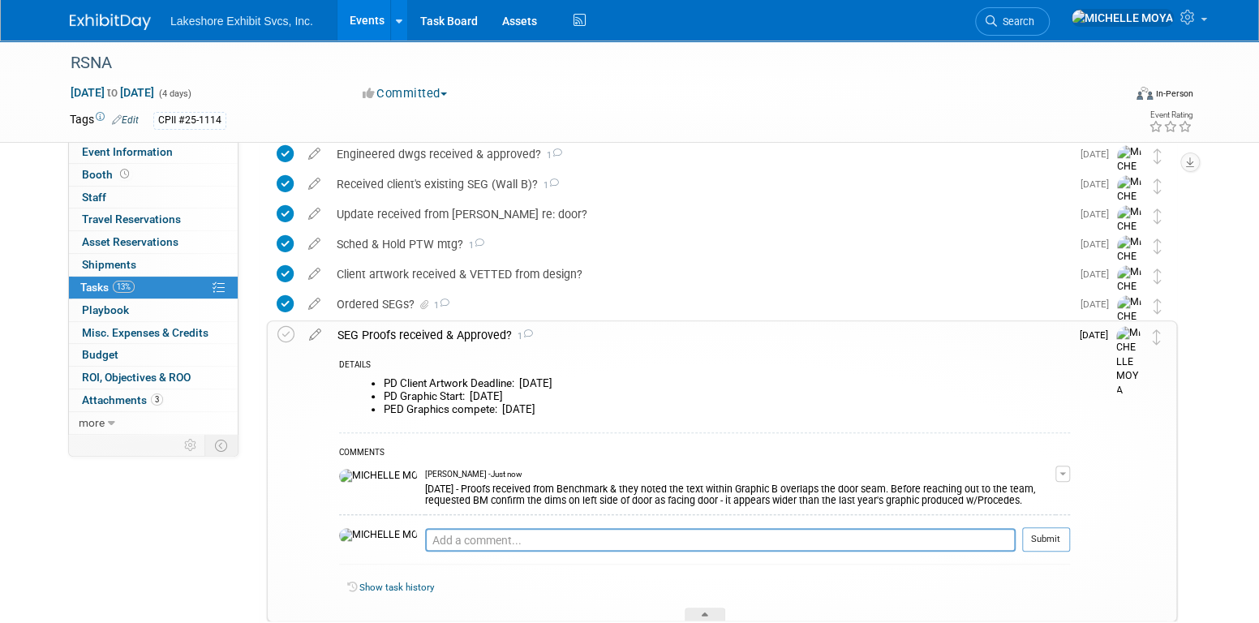
click at [1065, 471] on button "button" at bounding box center [1062, 474] width 15 height 16
click at [1037, 496] on link "Edit Comment" at bounding box center [1005, 497] width 128 height 23
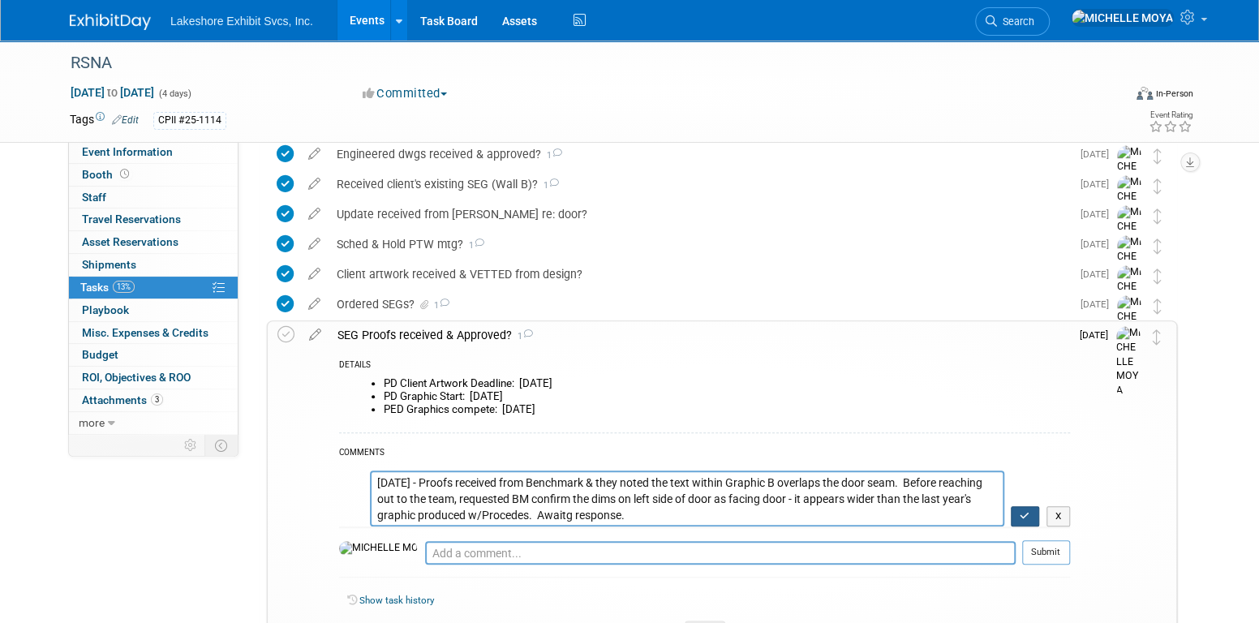
type textarea "10.03.25 - Proofs received from Benchmark & they noted the text within Graphic …"
click at [1030, 515] on icon "button" at bounding box center [1024, 516] width 11 height 10
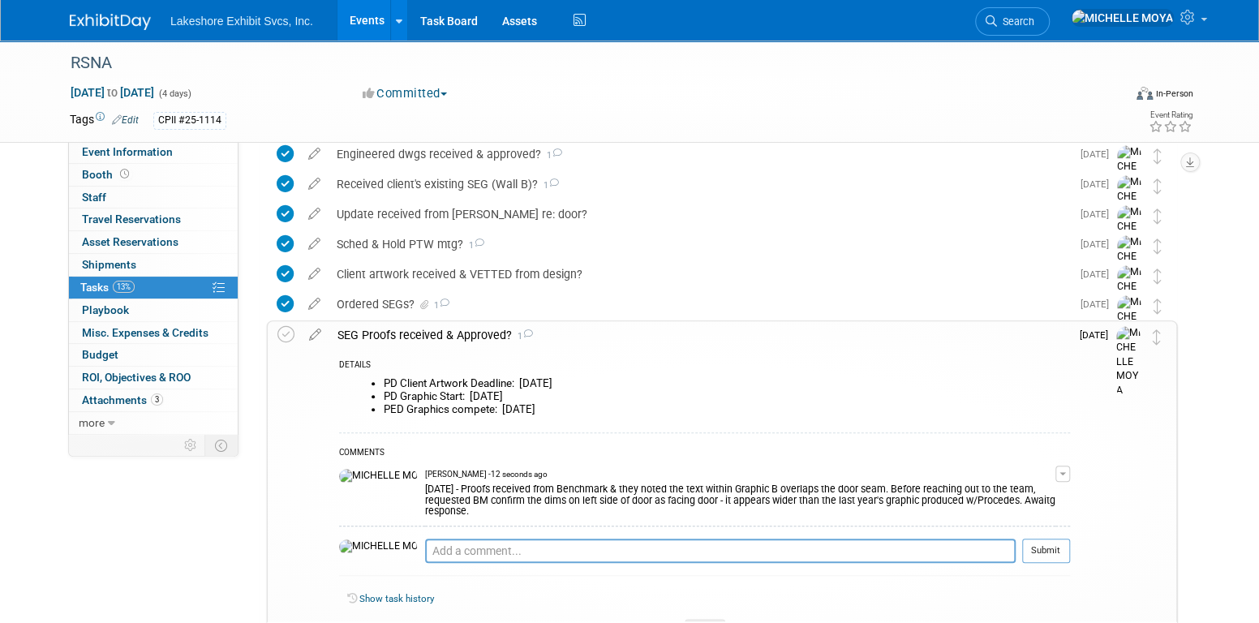
click at [487, 336] on div "SEG Proofs received & Approved? 1" at bounding box center [699, 335] width 740 height 28
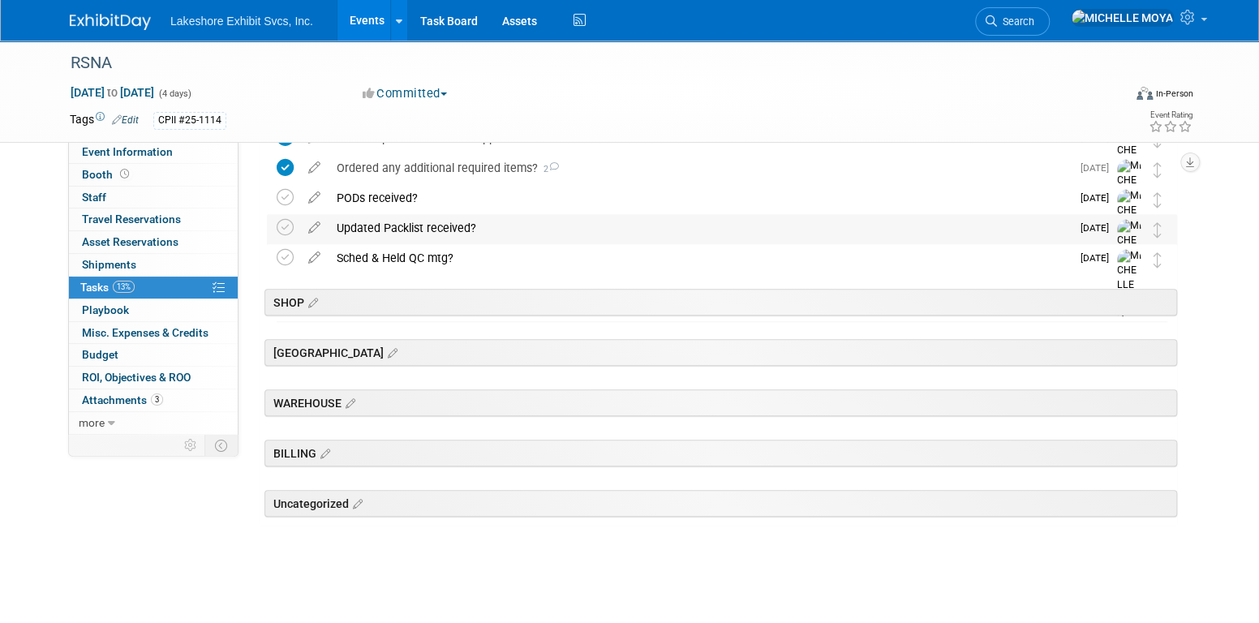
scroll to position [744, 0]
click at [374, 29] on link "Events" at bounding box center [366, 20] width 59 height 41
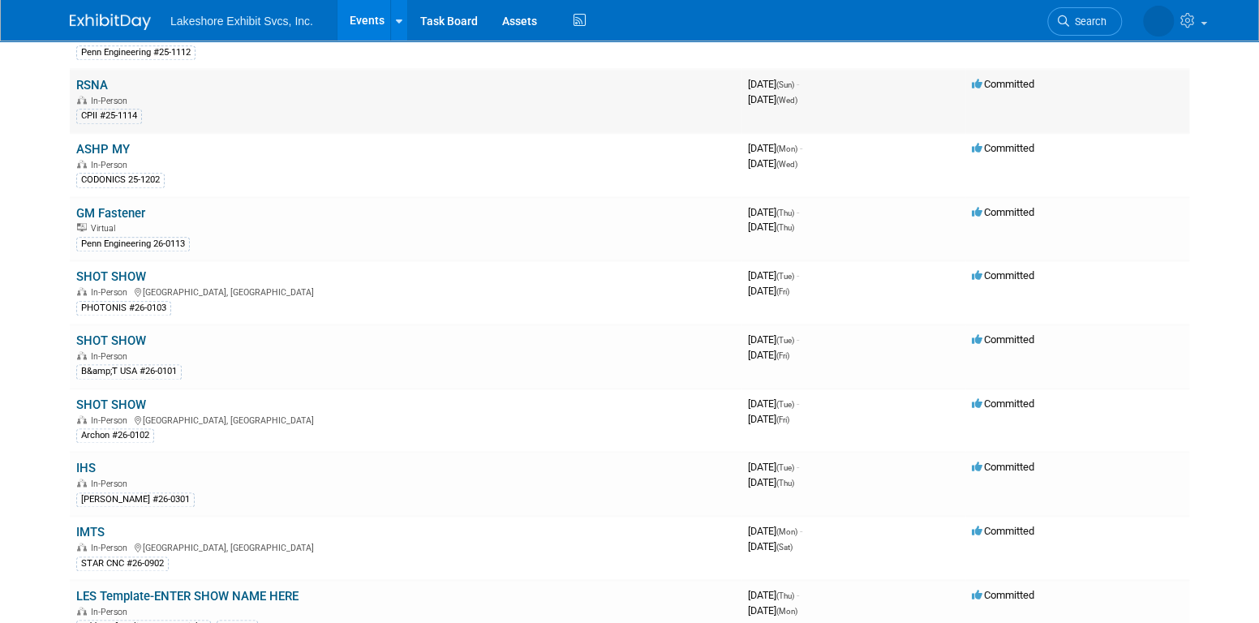
scroll to position [1135, 0]
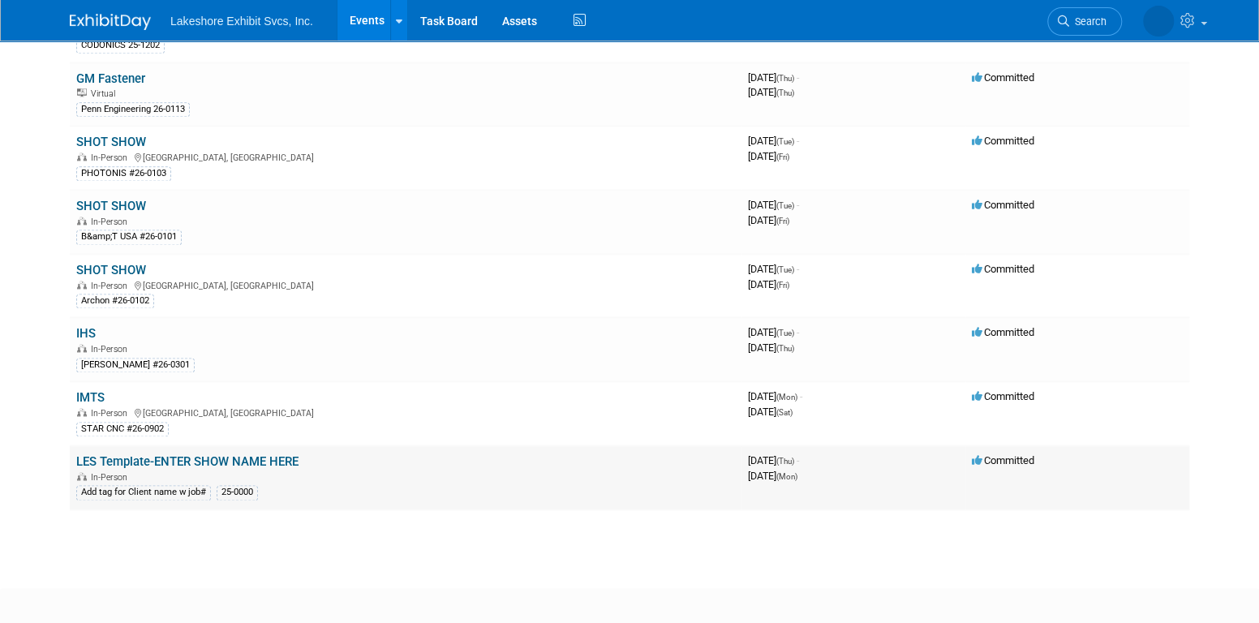
click at [203, 454] on link "LES Template-ENTER SHOW NAME HERE" at bounding box center [187, 461] width 222 height 15
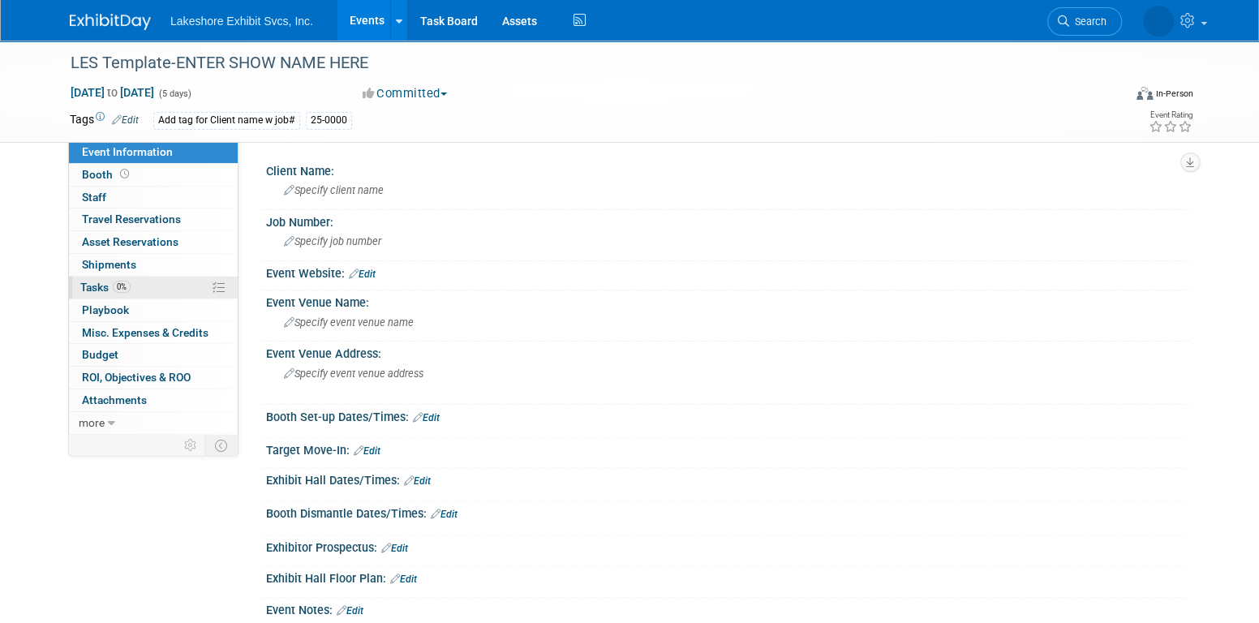
click at [173, 285] on link "0% Tasks 0%" at bounding box center [153, 288] width 169 height 22
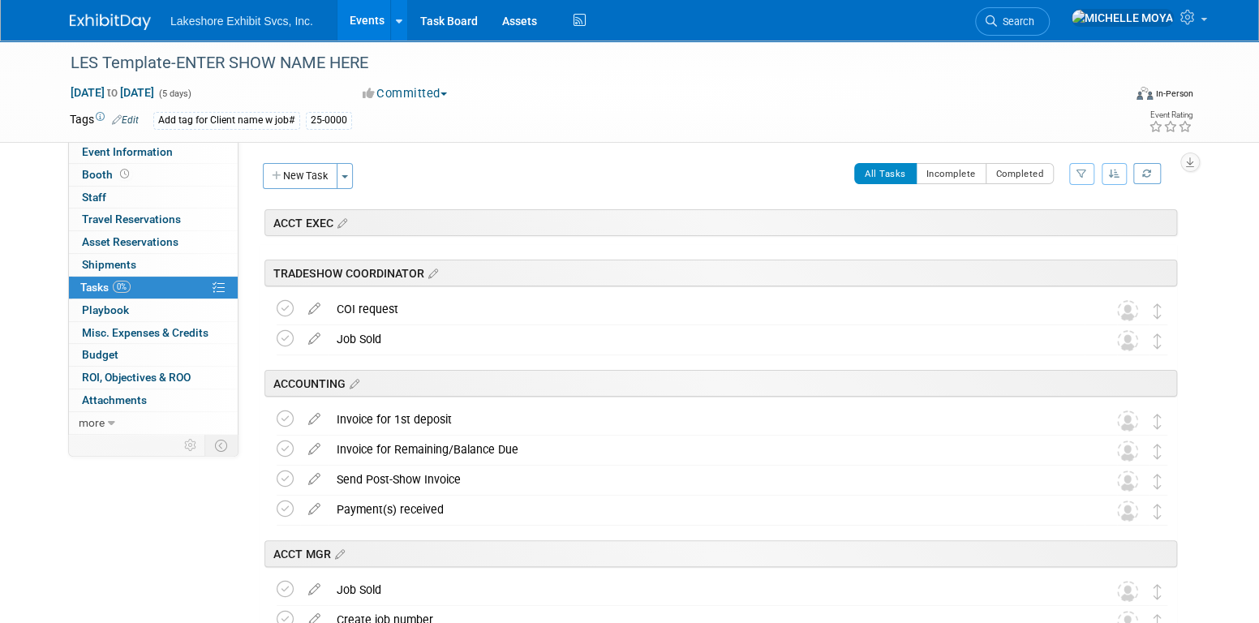
click at [1082, 169] on icon "button" at bounding box center [1081, 174] width 11 height 10
click at [1043, 224] on select "-- Select Assignee -- All unassigned tasks Assigned to me [PERSON_NAME] [PERSON…" at bounding box center [1014, 225] width 134 height 23
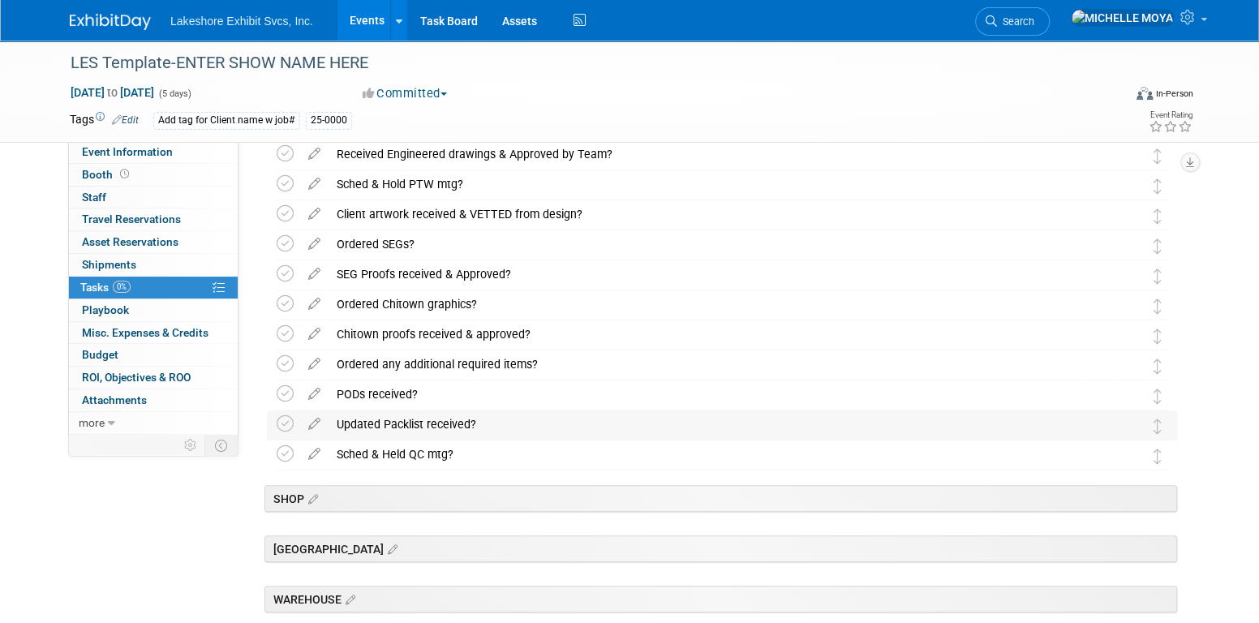
scroll to position [406, 0]
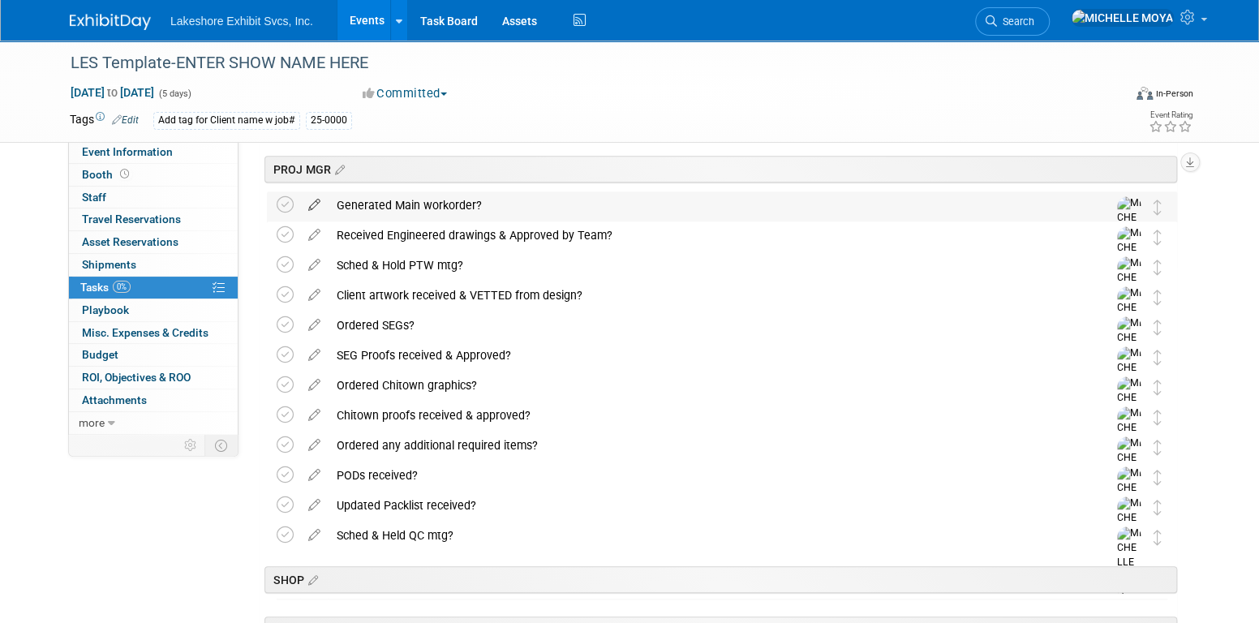
click at [315, 201] on icon at bounding box center [314, 201] width 28 height 20
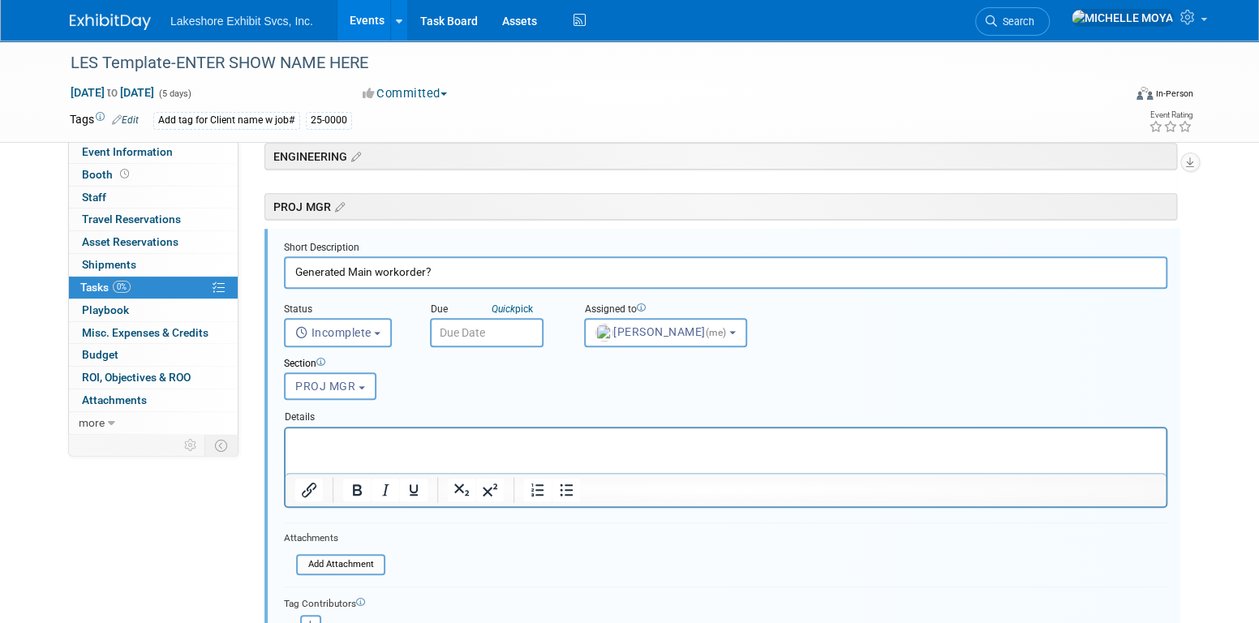
scroll to position [359, 0]
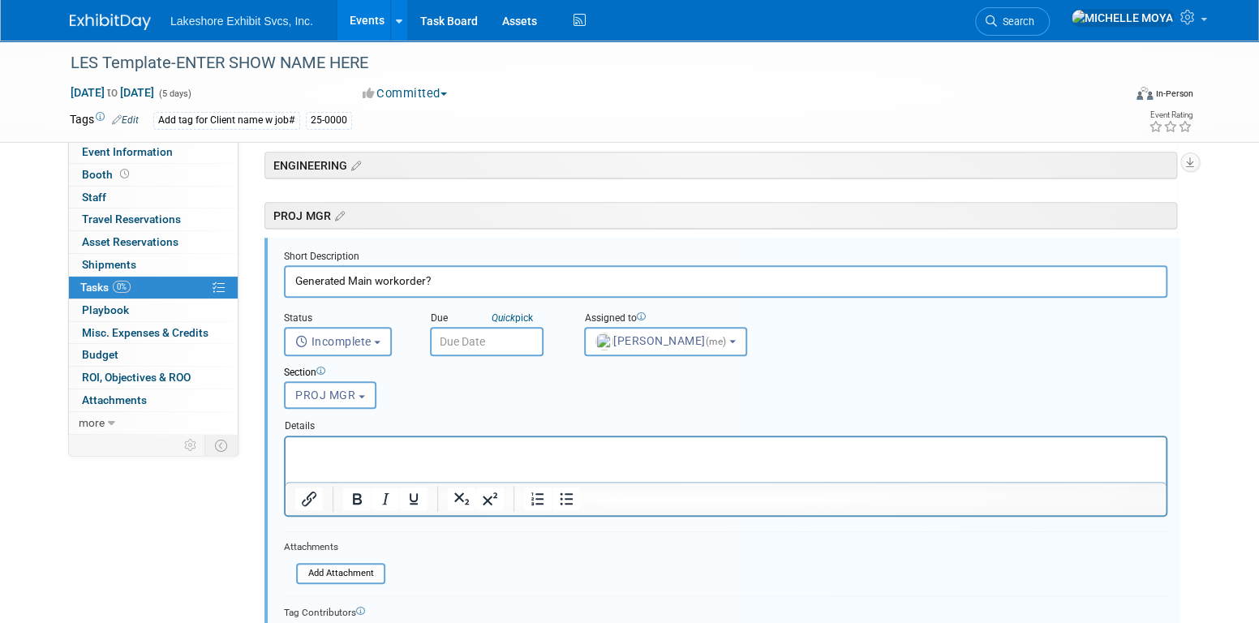
click at [372, 281] on input "Generated Main workorder?" at bounding box center [725, 281] width 883 height 32
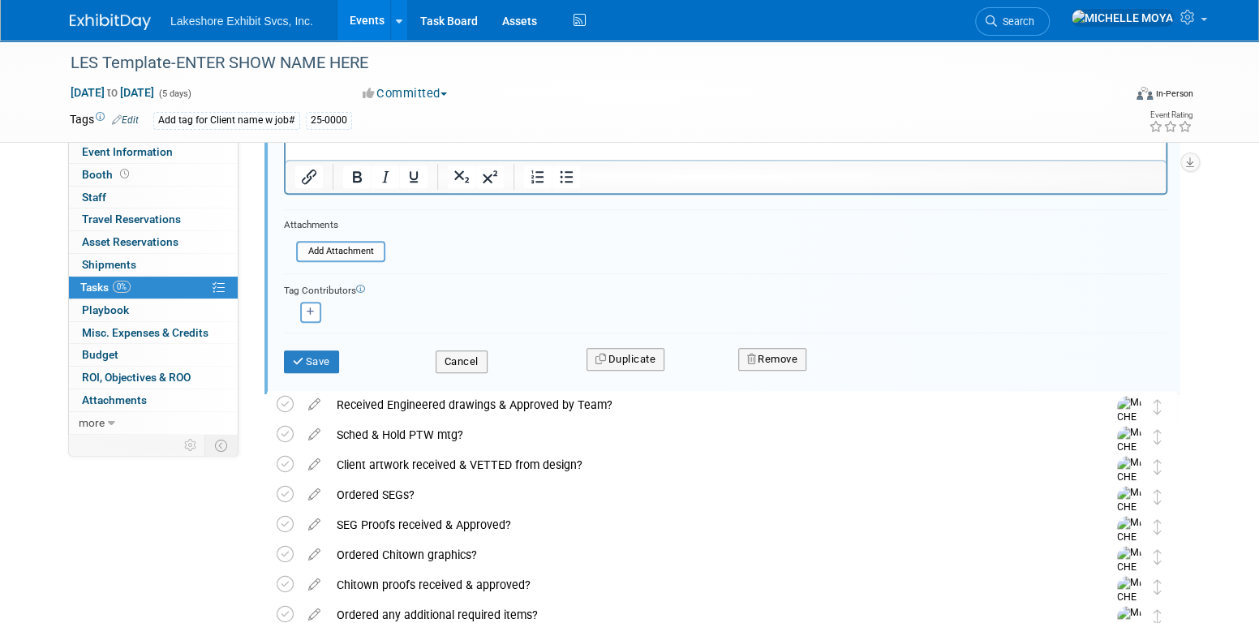
scroll to position [684, 0]
type input "Generated workorder(s)?"
click at [324, 356] on button "Save" at bounding box center [311, 359] width 55 height 23
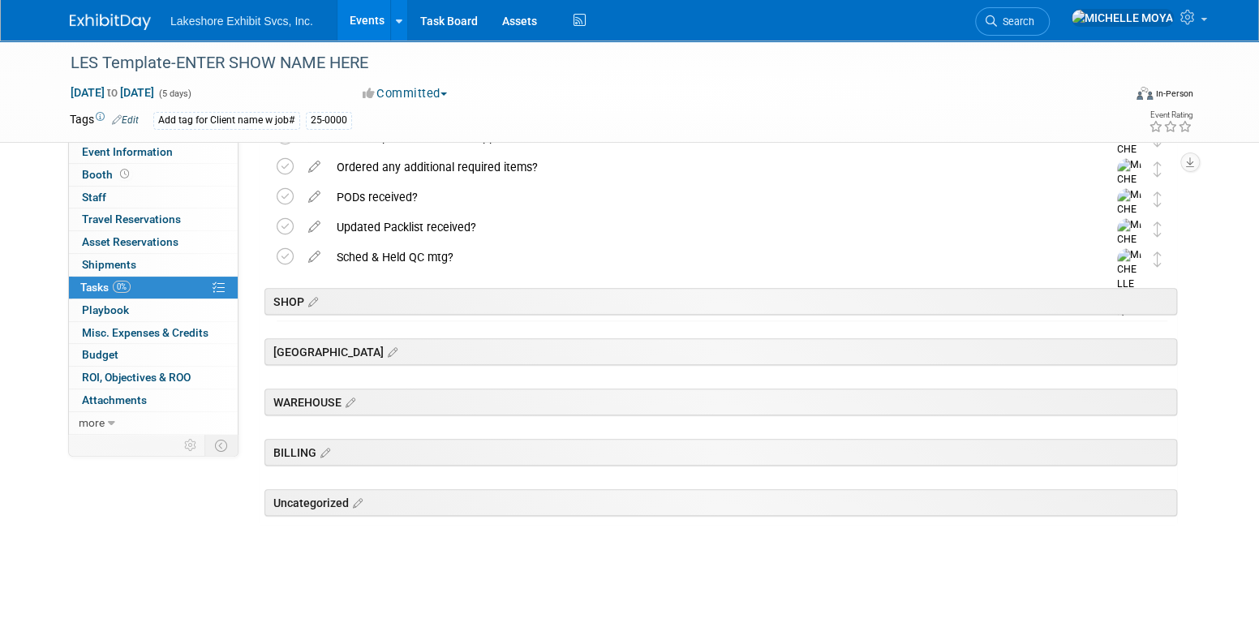
click at [359, 23] on link "Events" at bounding box center [366, 20] width 59 height 41
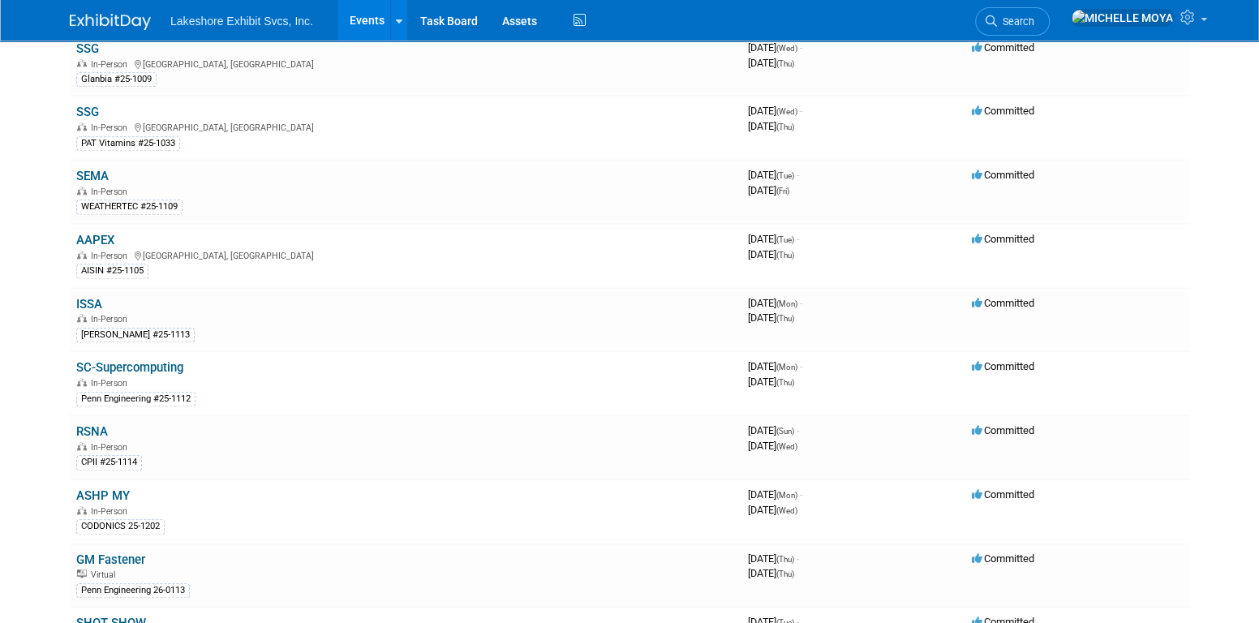
scroll to position [973, 0]
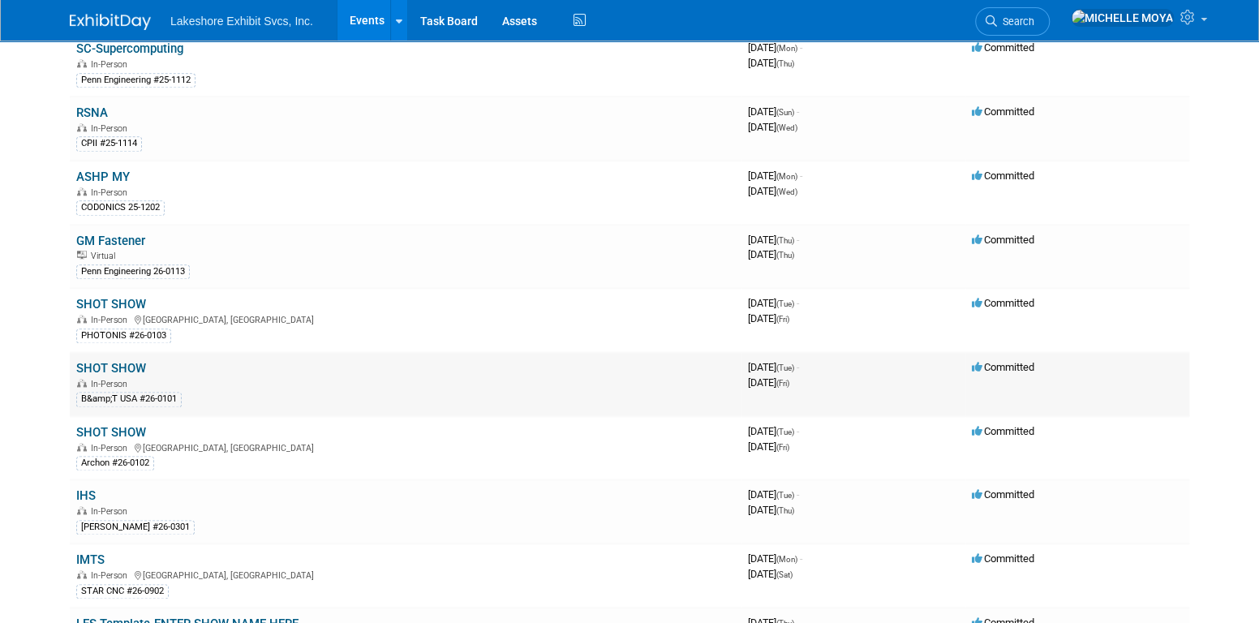
click at [130, 361] on link "SHOT SHOW" at bounding box center [111, 368] width 70 height 15
